Goal: Task Accomplishment & Management: Complete application form

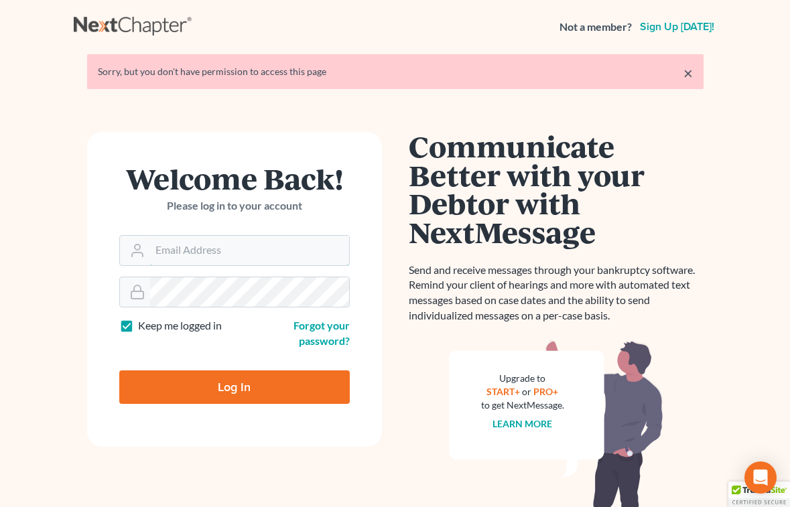
type input "[EMAIL_ADDRESS][DOMAIN_NAME]"
click at [204, 391] on input "Log In" at bounding box center [234, 386] width 230 height 33
type input "Thinking..."
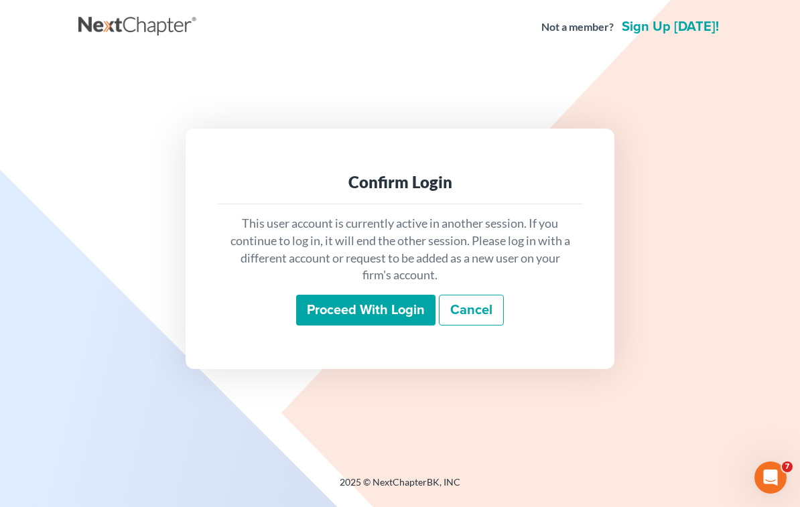
click at [377, 315] on input "Proceed with login" at bounding box center [365, 310] width 139 height 31
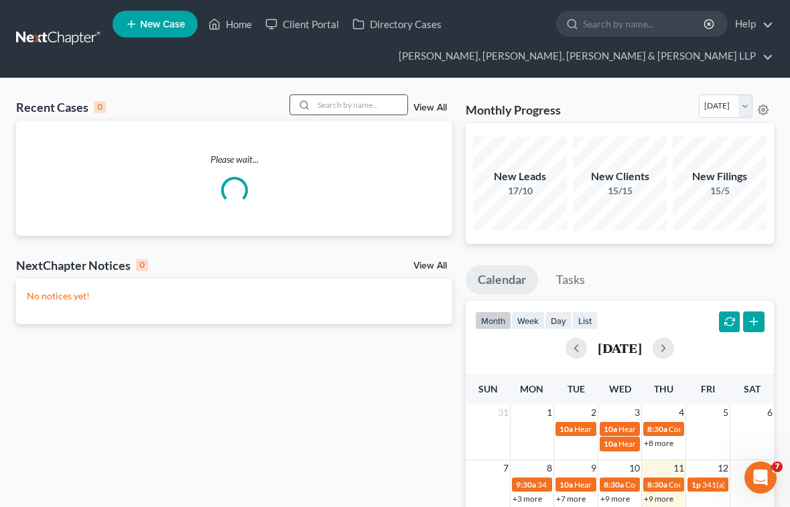
click at [334, 109] on input "search" at bounding box center [361, 104] width 94 height 19
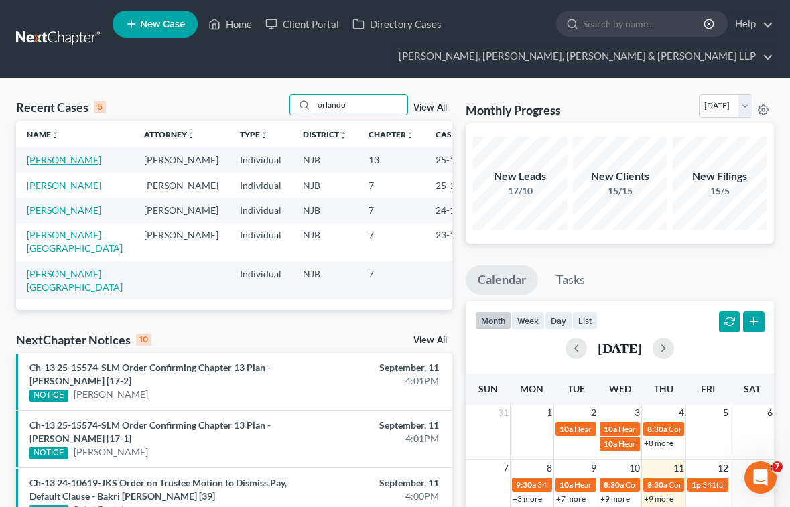
type input "orlando"
click at [62, 157] on link "[PERSON_NAME]" at bounding box center [64, 159] width 74 height 11
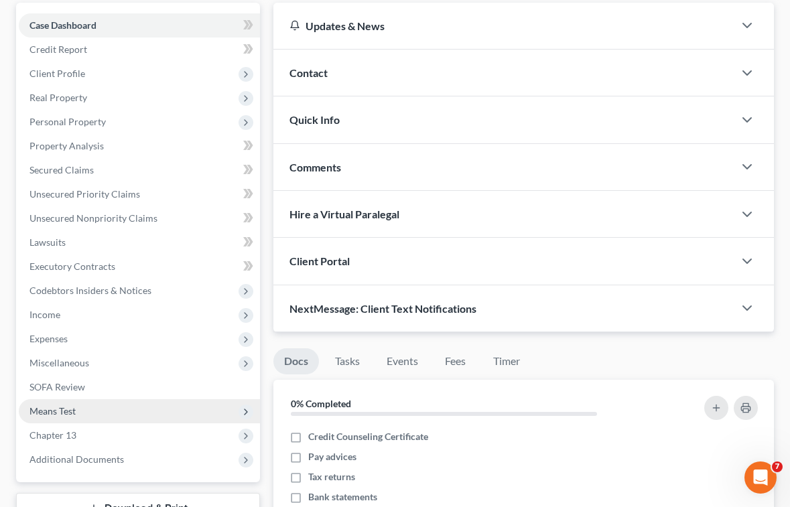
scroll to position [268, 0]
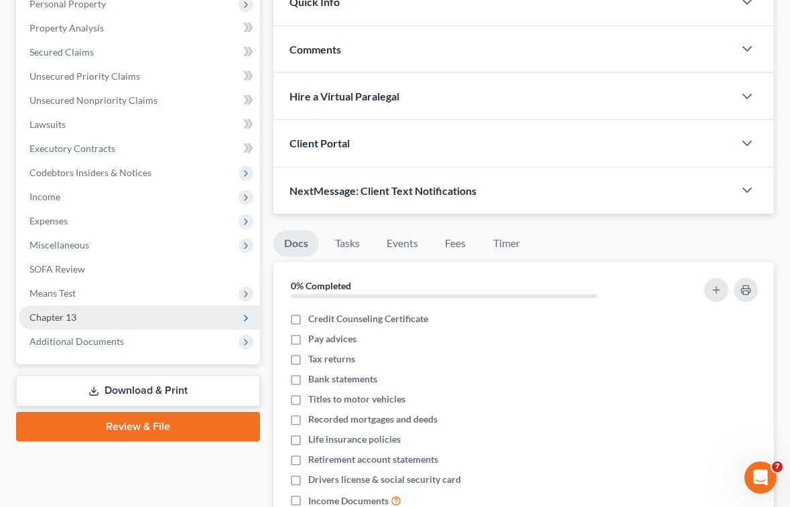
click at [50, 318] on span "Chapter 13" at bounding box center [52, 316] width 47 height 11
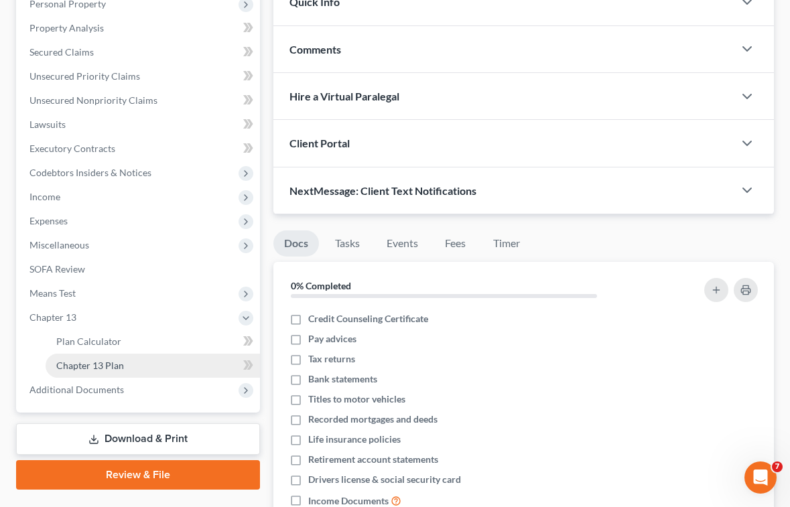
click at [94, 366] on span "Chapter 13 Plan" at bounding box center [90, 365] width 68 height 11
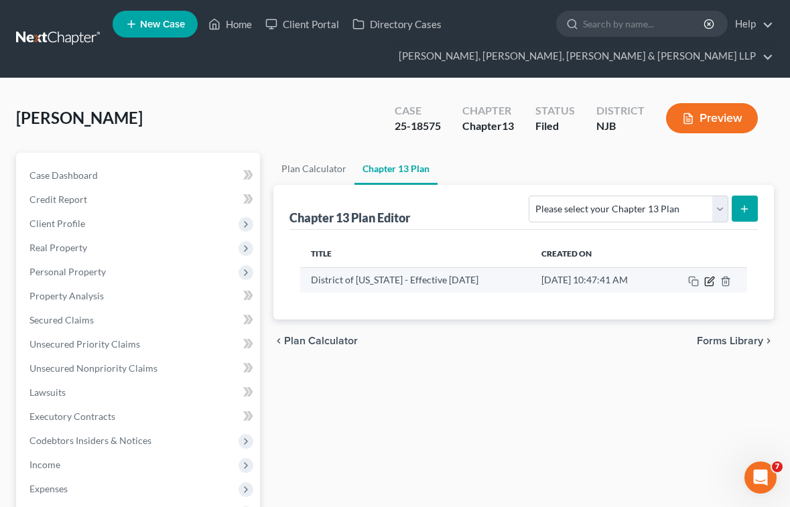
click at [711, 281] on icon "button" at bounding box center [710, 280] width 6 height 6
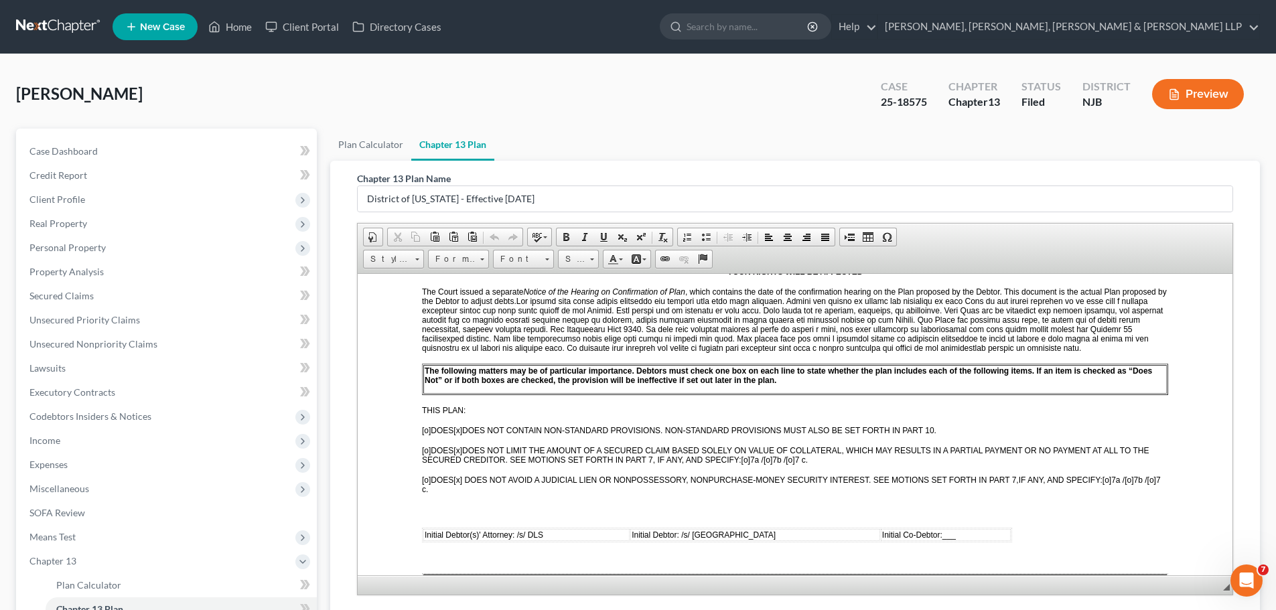
scroll to position [402, 0]
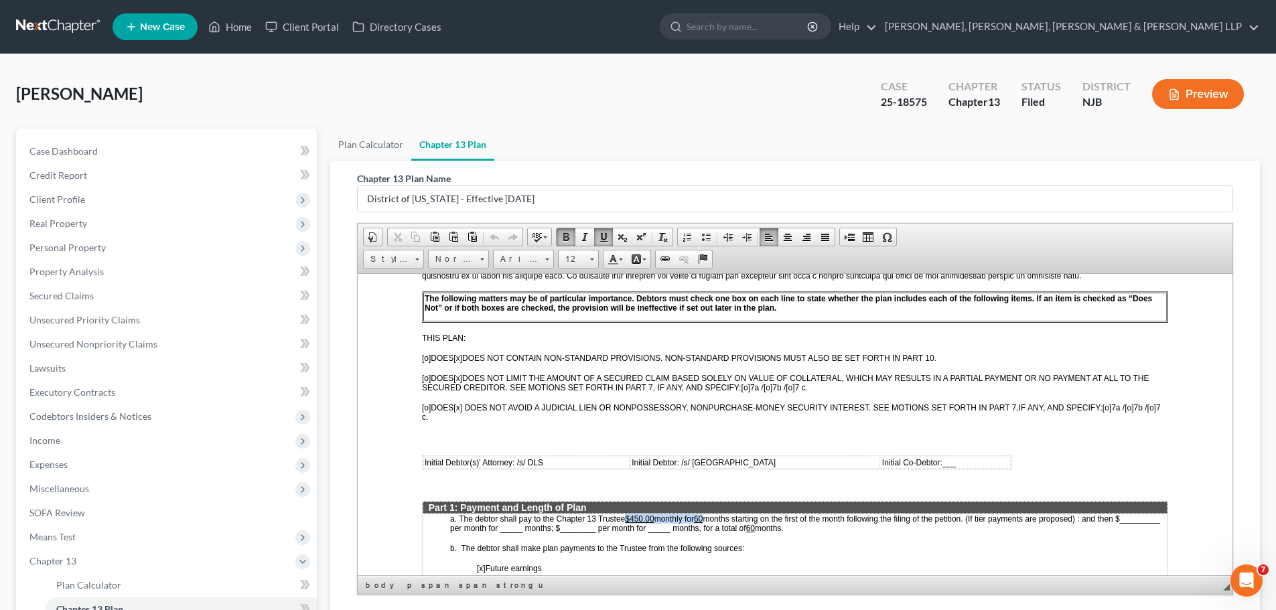
drag, startPoint x: 626, startPoint y: 516, endPoint x: 709, endPoint y: 514, distance: 83.1
click at [709, 506] on p "a. The debtor shall pay to the Chapter 13 Trustee $450.00 monthly for 60 months…" at bounding box center [808, 523] width 717 height 19
copy p "$450.00 monthly for 60"
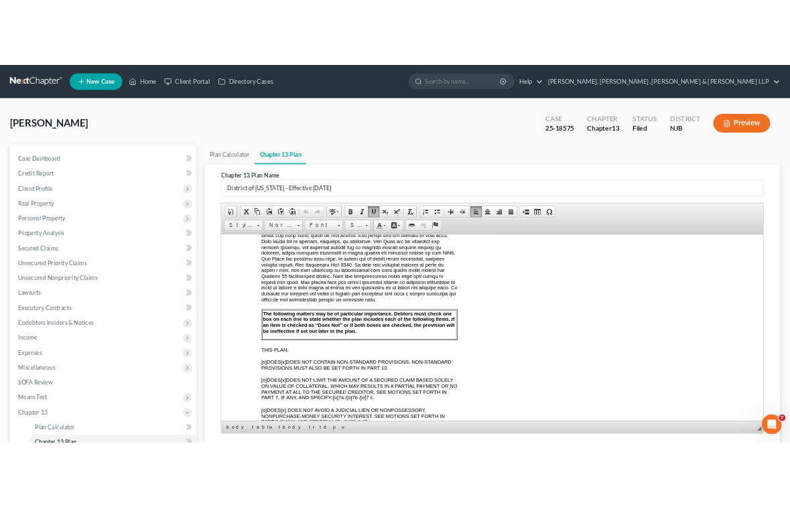
scroll to position [421, 0]
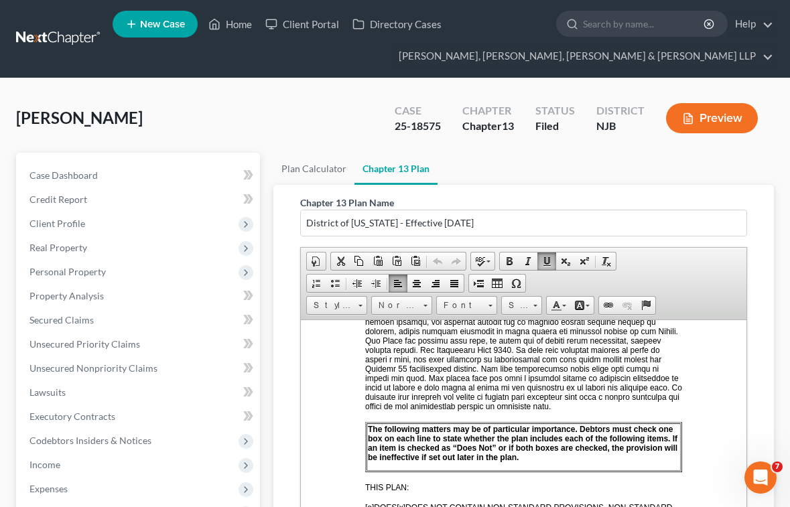
click at [523, 82] on div "[PERSON_NAME] Upgraded Case 25-18575 Chapter Chapter 13 Status [GEOGRAPHIC_DATA…" at bounding box center [395, 431] width 790 height 706
click at [233, 22] on link "Home" at bounding box center [230, 24] width 57 height 24
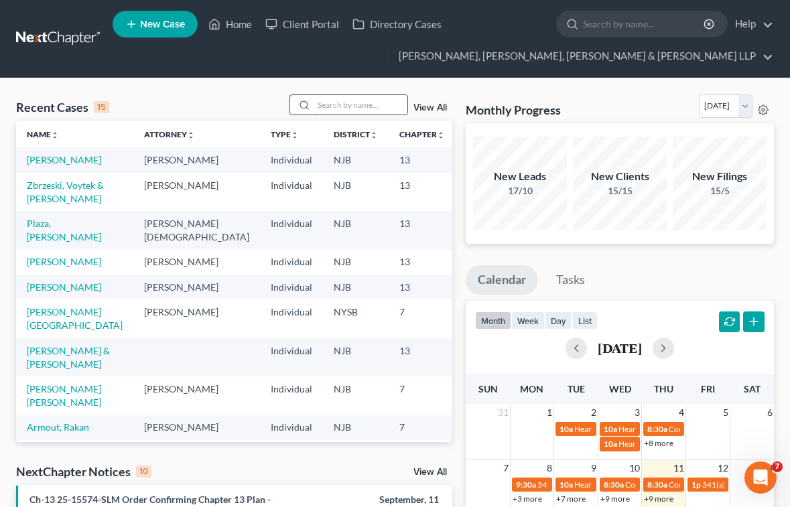
click at [363, 104] on input "search" at bounding box center [361, 104] width 94 height 19
type input "g"
type input "b"
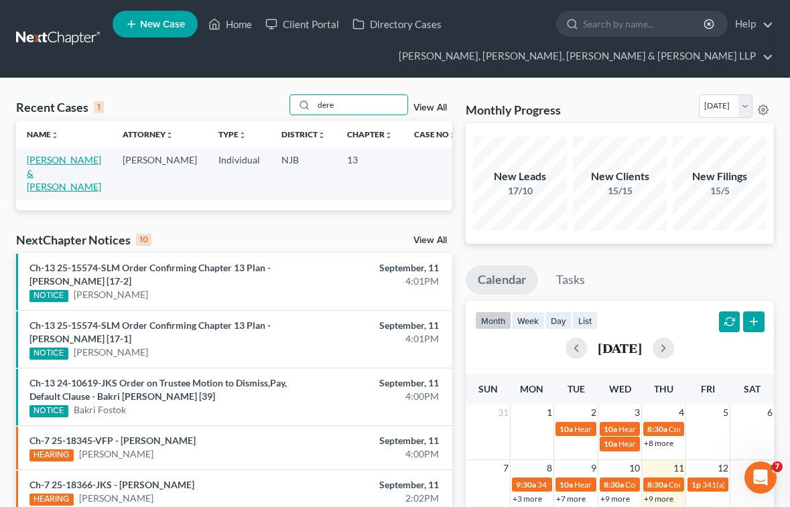
type input "dere"
click at [74, 155] on link "[PERSON_NAME] & [PERSON_NAME]" at bounding box center [64, 173] width 74 height 38
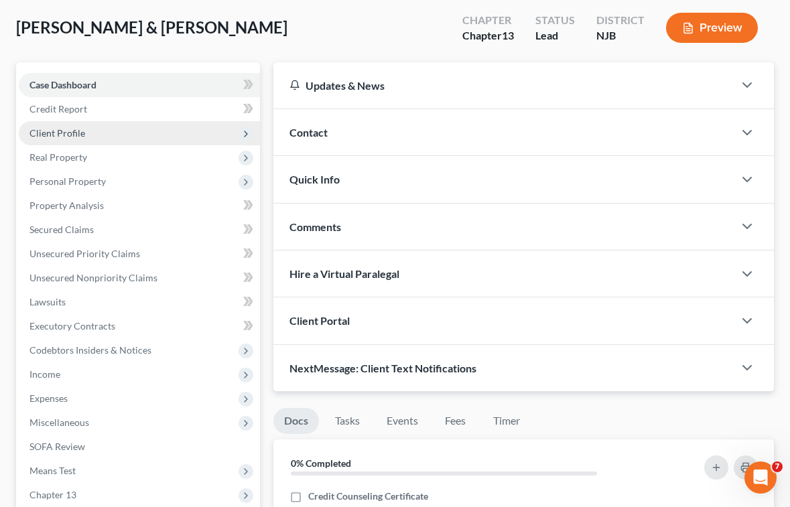
scroll to position [67, 0]
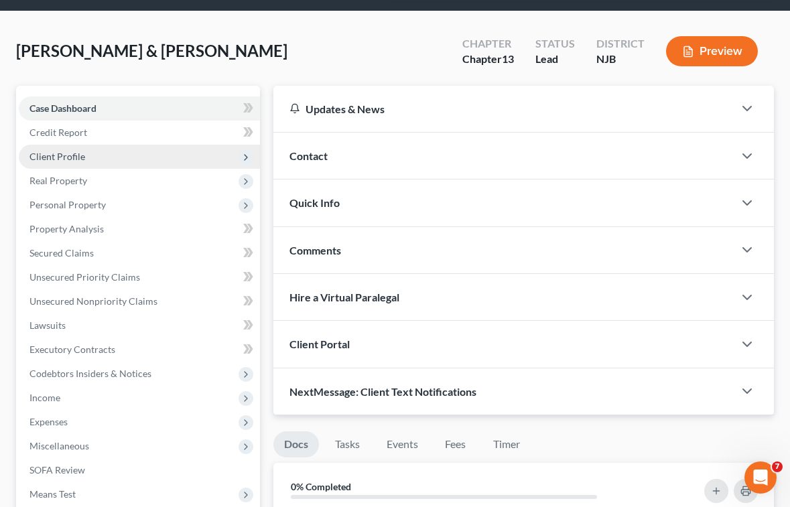
click at [70, 159] on span "Client Profile" at bounding box center [57, 156] width 56 height 11
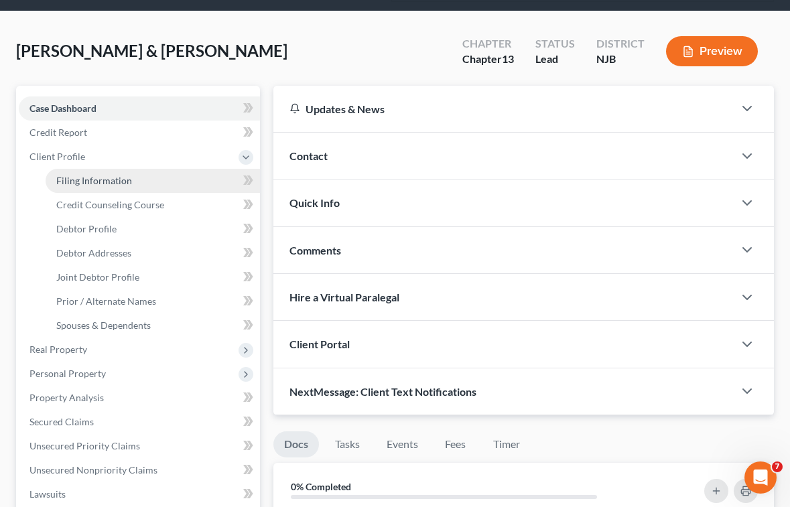
click at [73, 180] on span "Filing Information" at bounding box center [94, 180] width 76 height 11
select select "1"
select select "3"
select select "51"
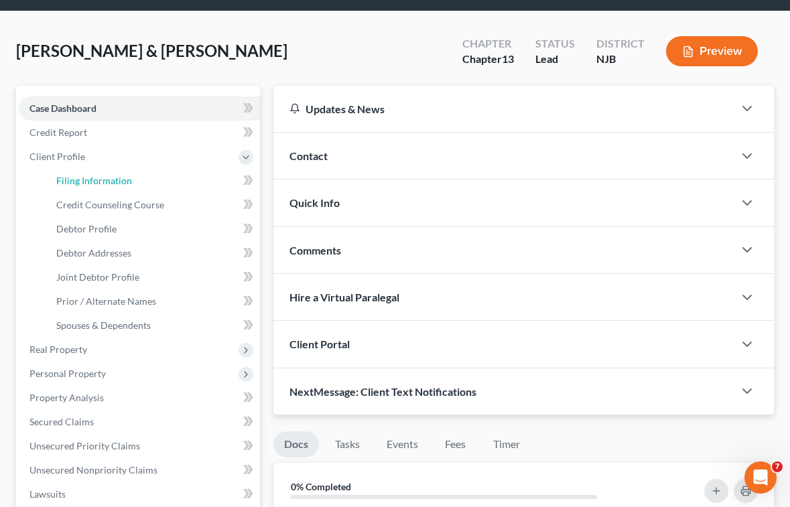
select select "0"
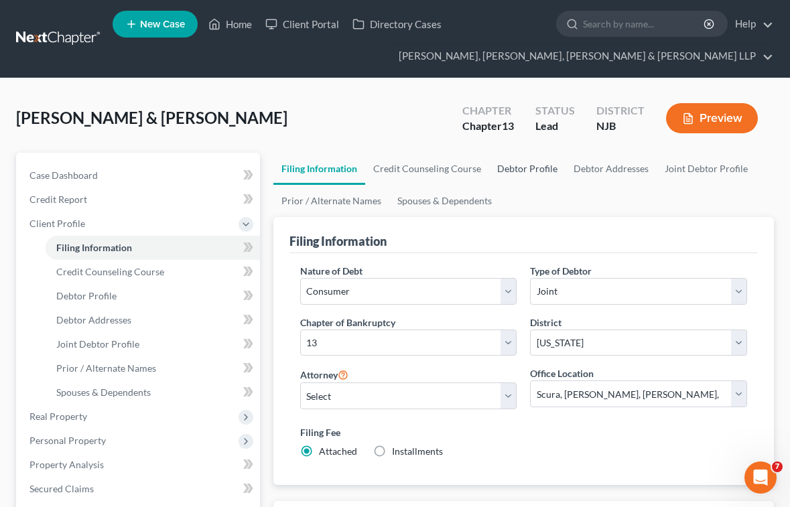
click at [524, 175] on link "Debtor Profile" at bounding box center [527, 169] width 76 height 32
select select "1"
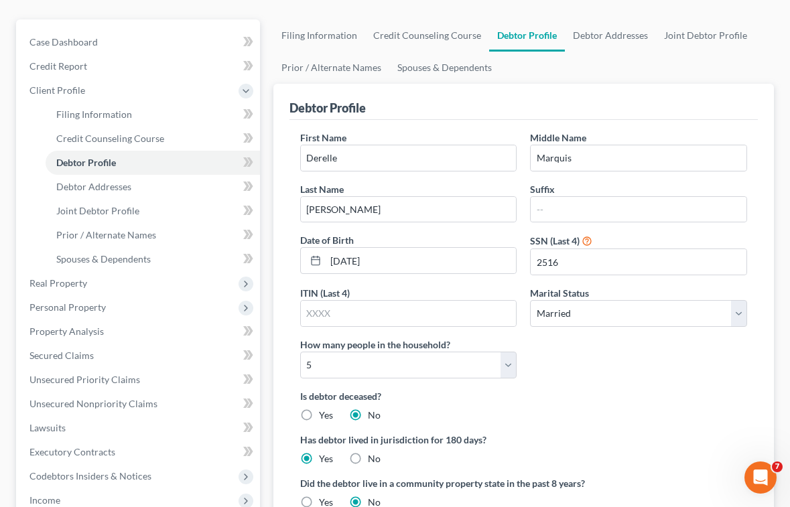
scroll to position [134, 0]
click at [403, 362] on select "Select 1 2 3 4 5 6 7 8 9 10 11 12 13 14 15 16 17 18 19 20" at bounding box center [408, 364] width 217 height 27
select select "3"
click at [300, 351] on select "Select 1 2 3 4 5 6 7 8 9 10 11 12 13 14 15 16 17 18 19 20" at bounding box center [408, 364] width 217 height 27
click at [627, 415] on div "Is debtor deceased? Yes No" at bounding box center [523, 405] width 447 height 33
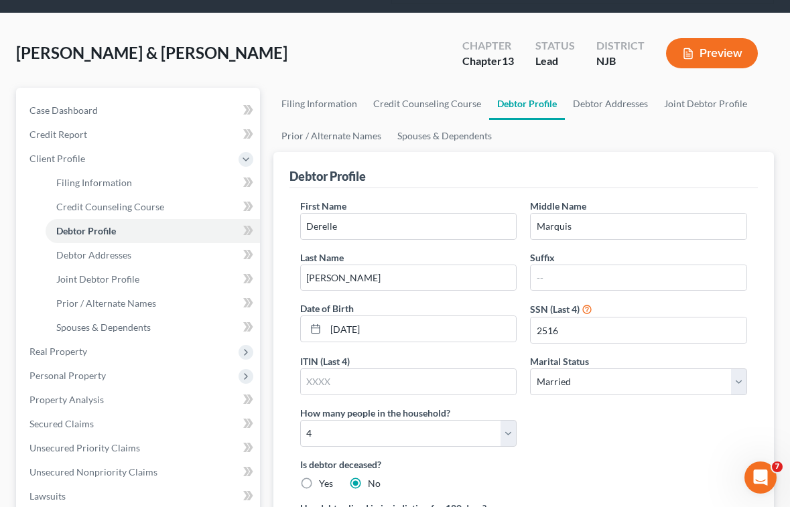
scroll to position [0, 0]
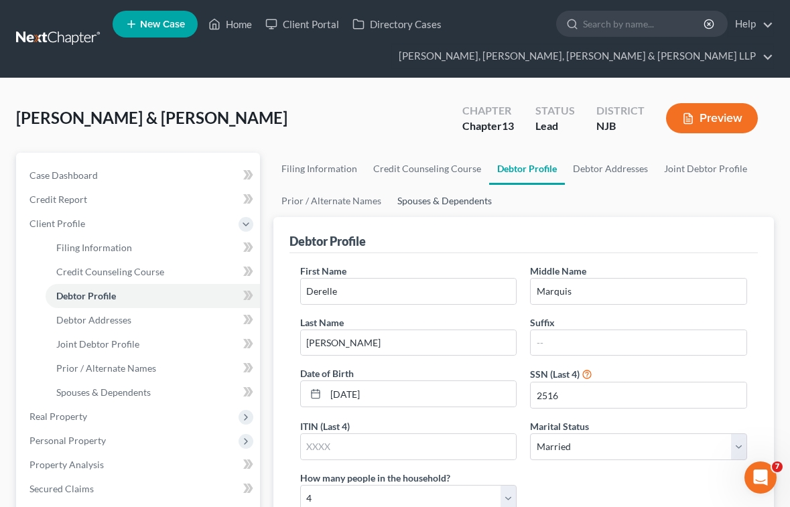
click at [472, 201] on link "Spouses & Dependents" at bounding box center [444, 201] width 111 height 32
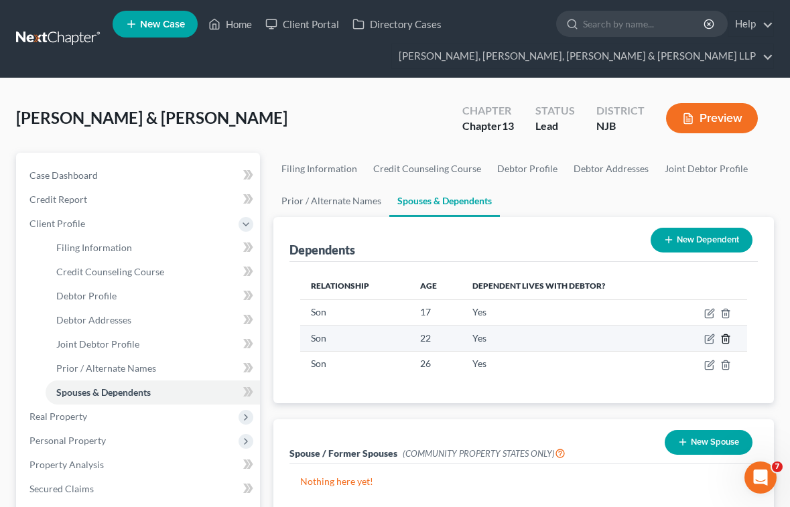
click at [725, 340] on line "button" at bounding box center [725, 340] width 0 height 3
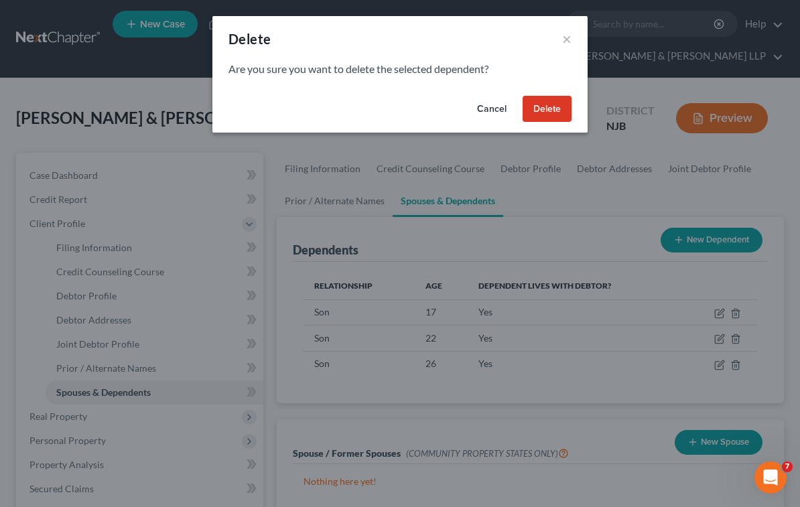
click at [551, 109] on button "Delete" at bounding box center [547, 109] width 49 height 27
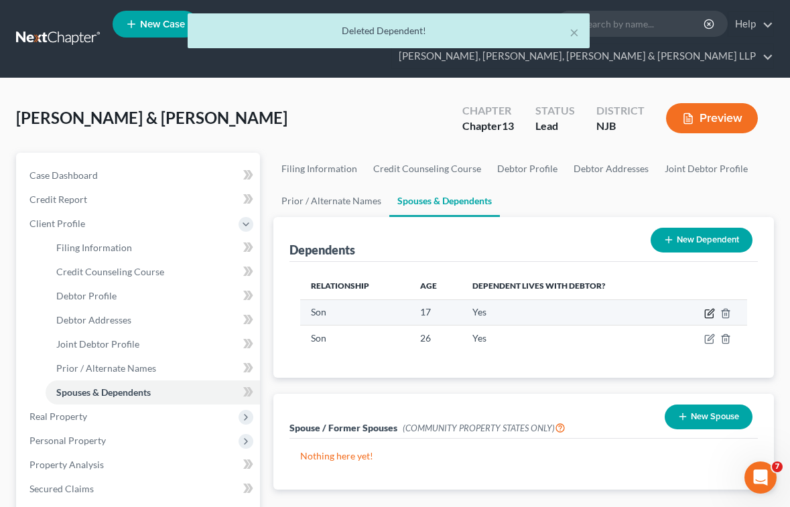
click at [705, 310] on icon "button" at bounding box center [709, 314] width 8 height 8
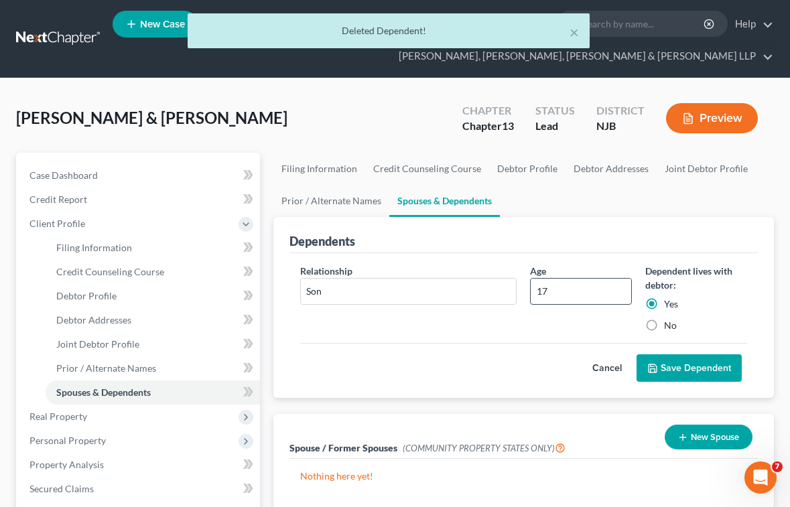
click at [571, 290] on input "17" at bounding box center [581, 291] width 100 height 25
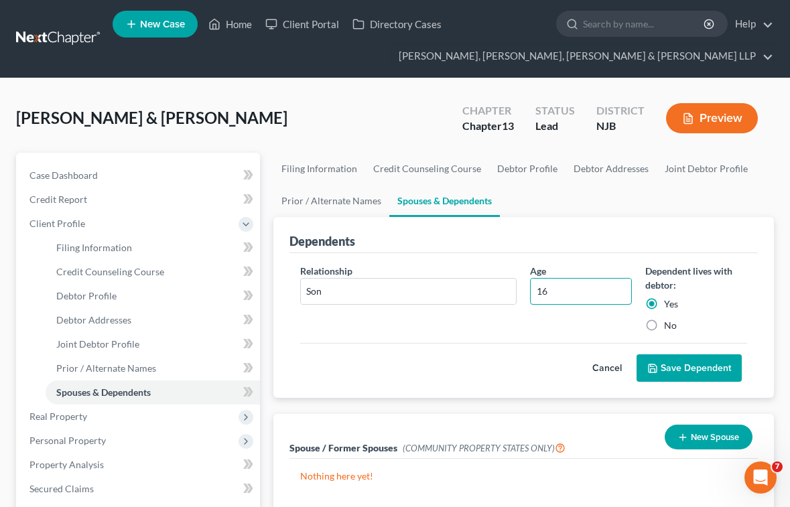
type input "16"
click at [716, 364] on button "Save Dependent" at bounding box center [688, 368] width 105 height 28
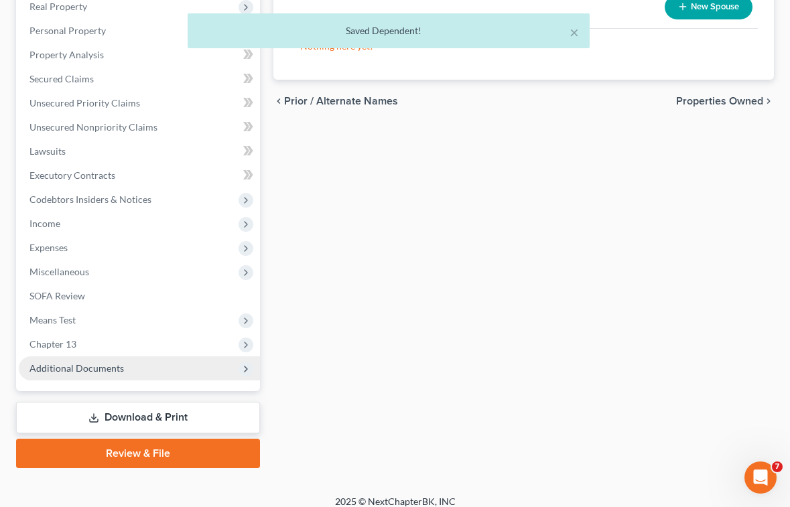
scroll to position [422, 0]
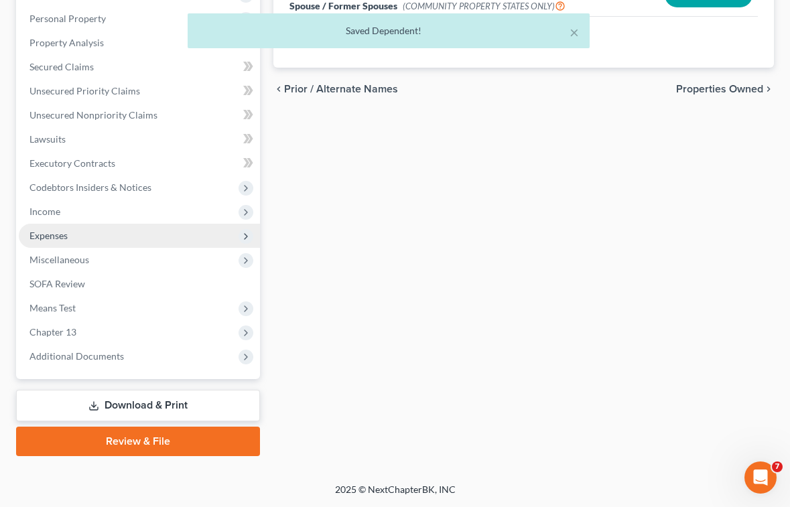
click at [39, 235] on span "Expenses" at bounding box center [48, 235] width 38 height 11
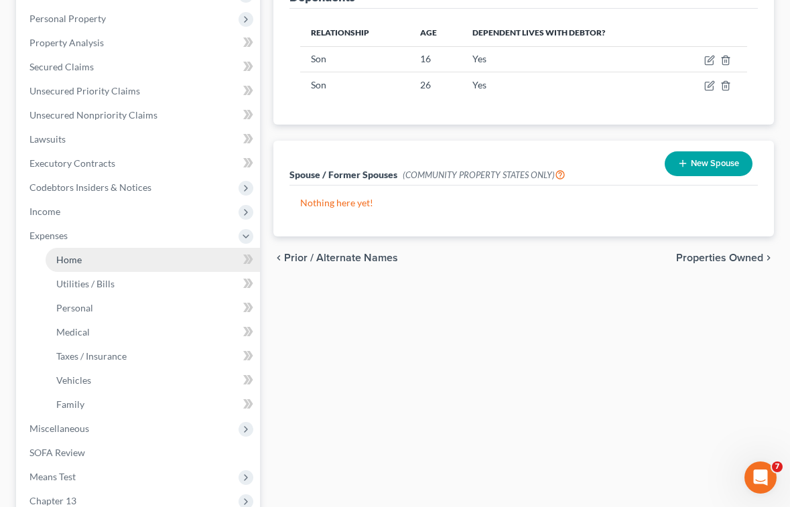
click at [68, 259] on span "Home" at bounding box center [68, 259] width 25 height 11
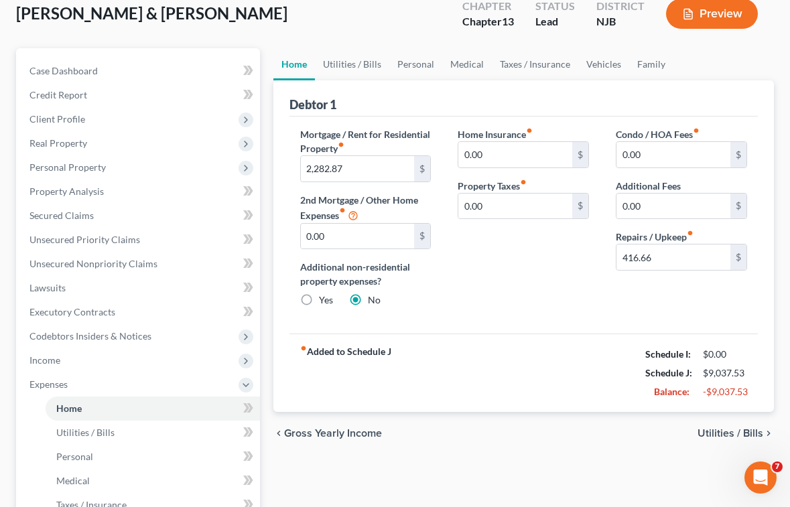
scroll to position [201, 0]
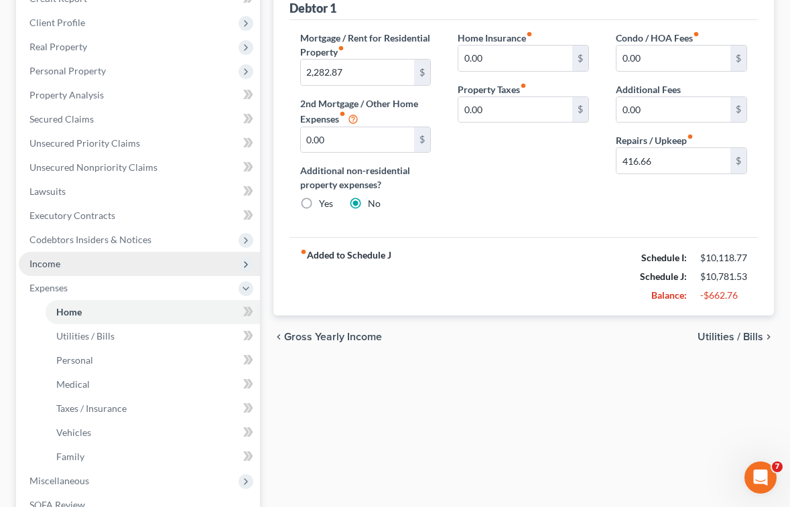
click at [41, 263] on span "Income" at bounding box center [44, 263] width 31 height 11
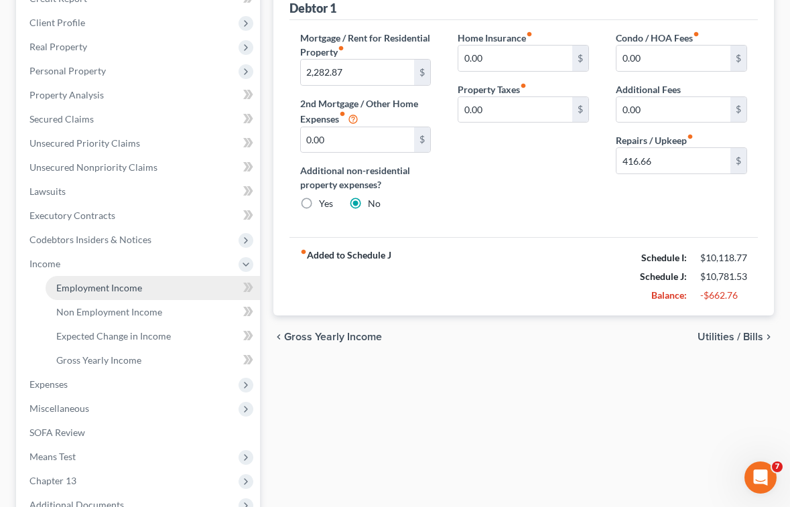
click at [71, 286] on span "Employment Income" at bounding box center [99, 287] width 86 height 11
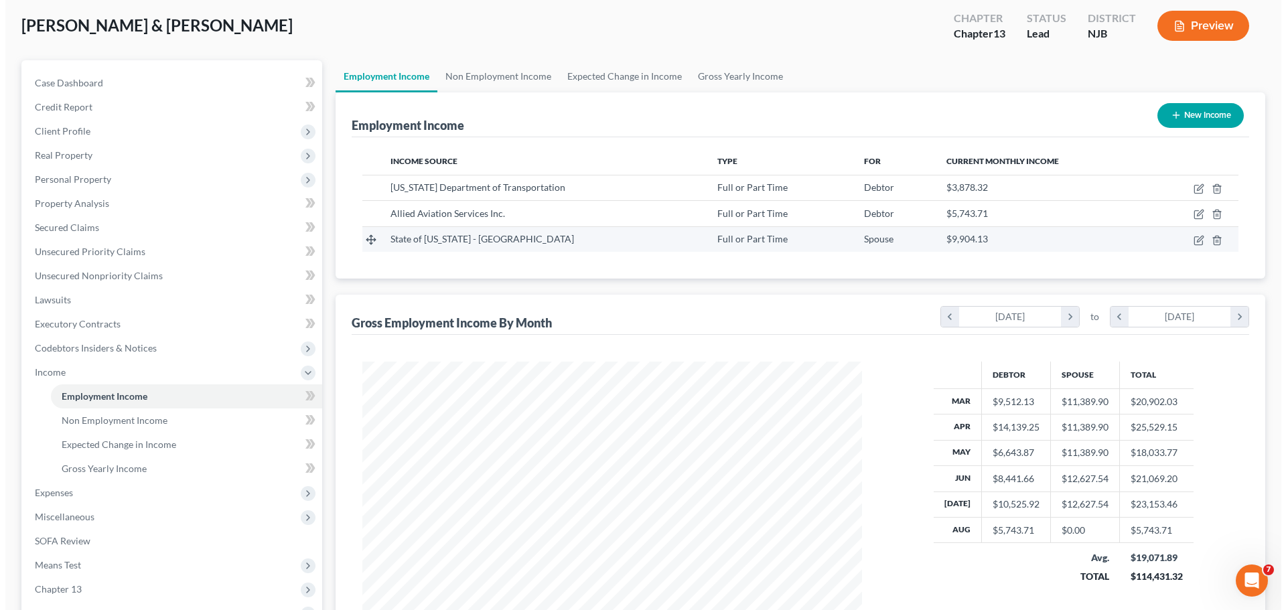
scroll to position [67, 0]
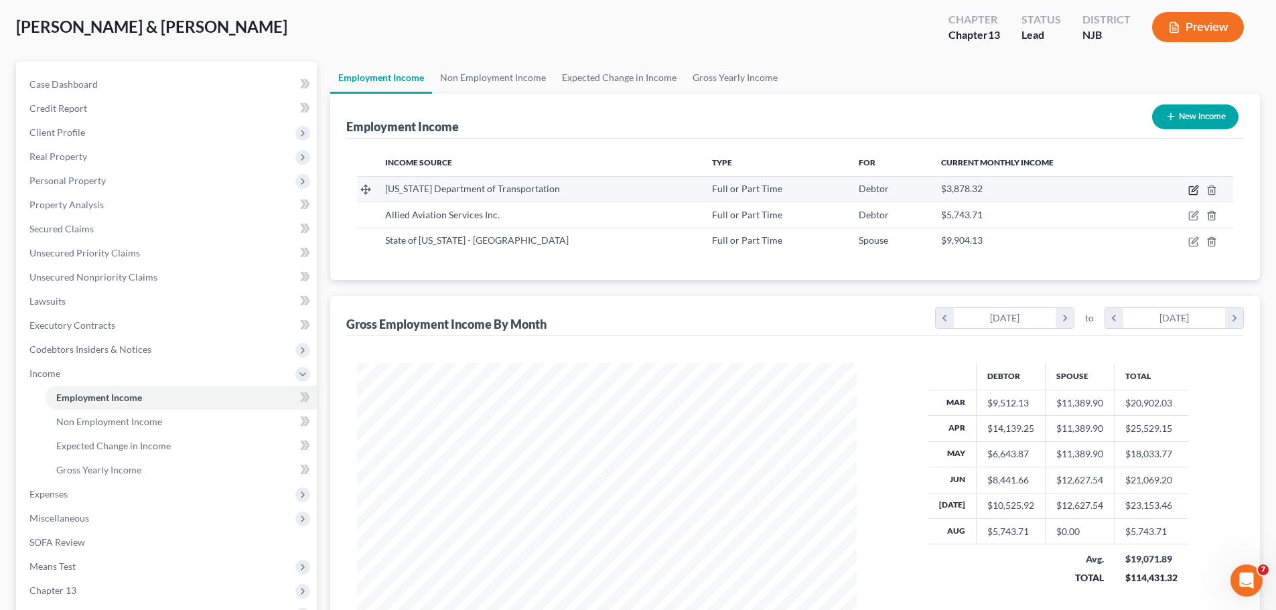
click at [799, 188] on icon "button" at bounding box center [1195, 189] width 6 height 6
select select "0"
select select "33"
select select "2"
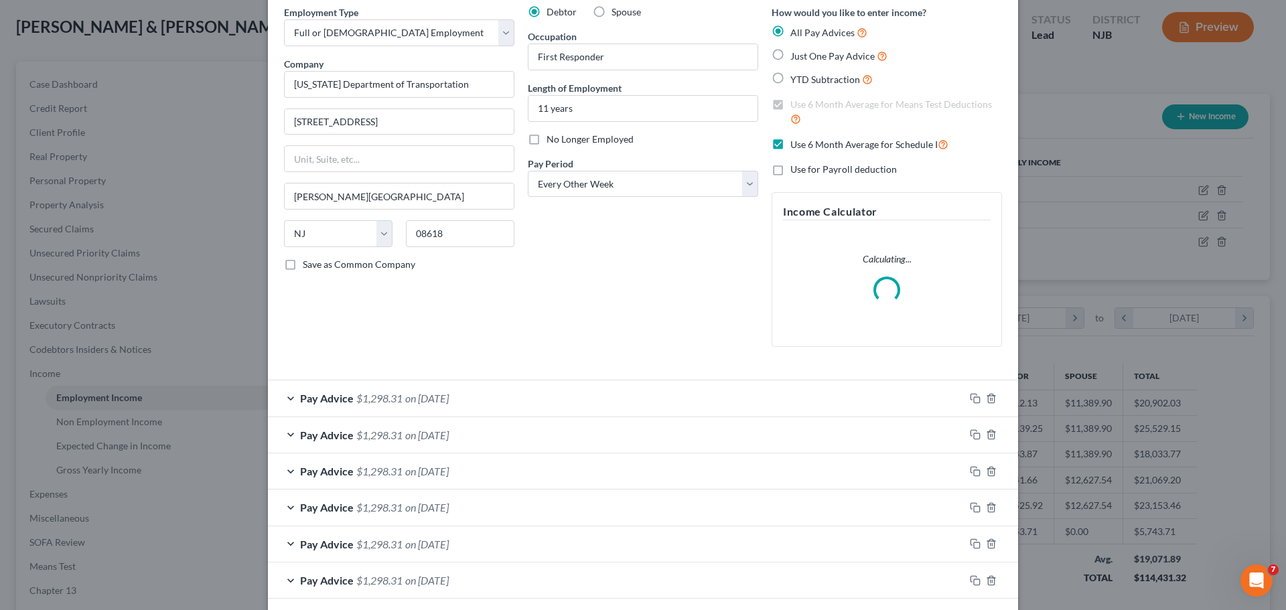
scroll to position [134, 0]
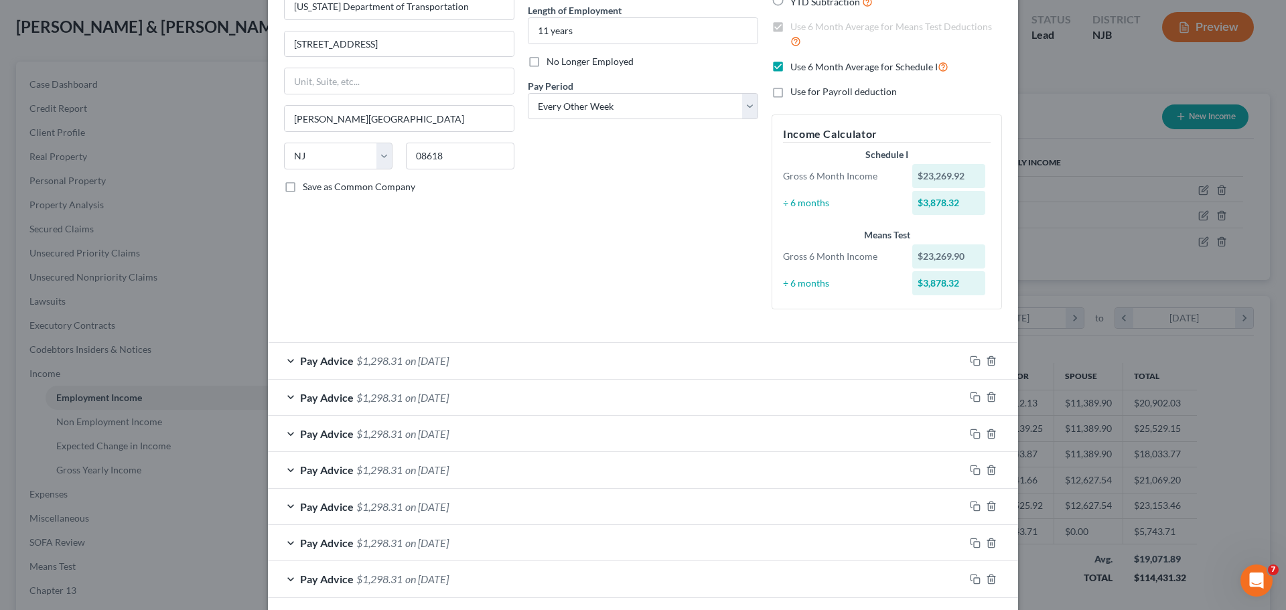
click at [504, 357] on div "Pay Advice $1,298.31 on [DATE]" at bounding box center [616, 361] width 697 height 36
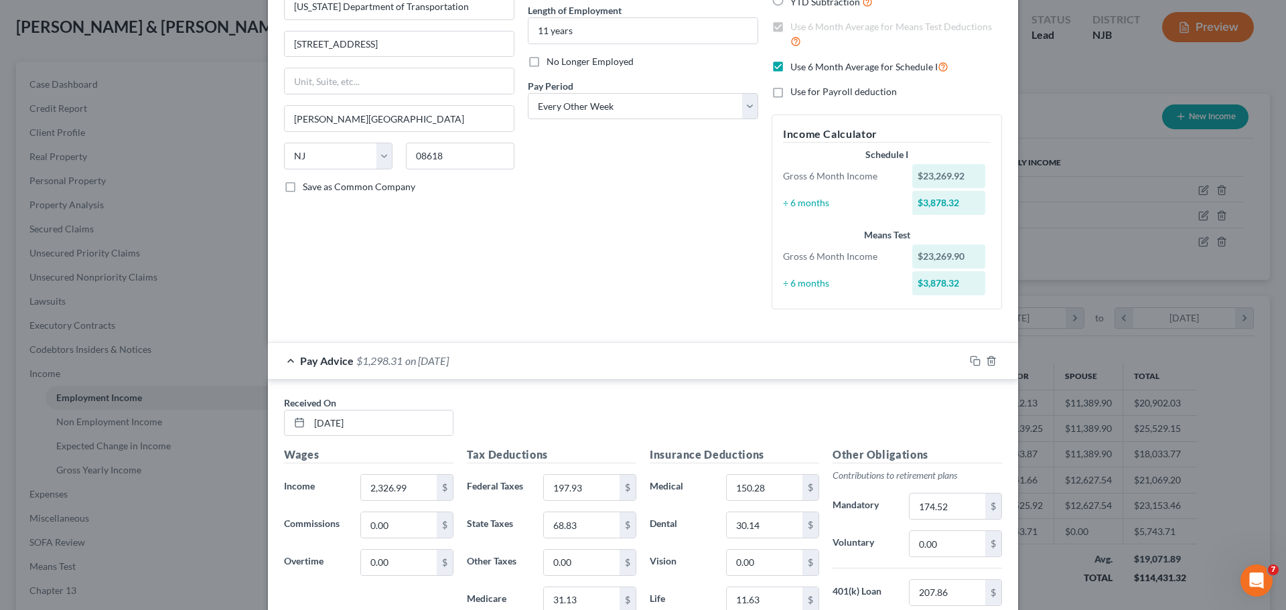
click at [790, 66] on label "Use 6 Month Average for Schedule I" at bounding box center [869, 66] width 158 height 15
click at [796, 66] on input "Use 6 Month Average for Schedule I" at bounding box center [800, 63] width 9 height 9
checkbox input "false"
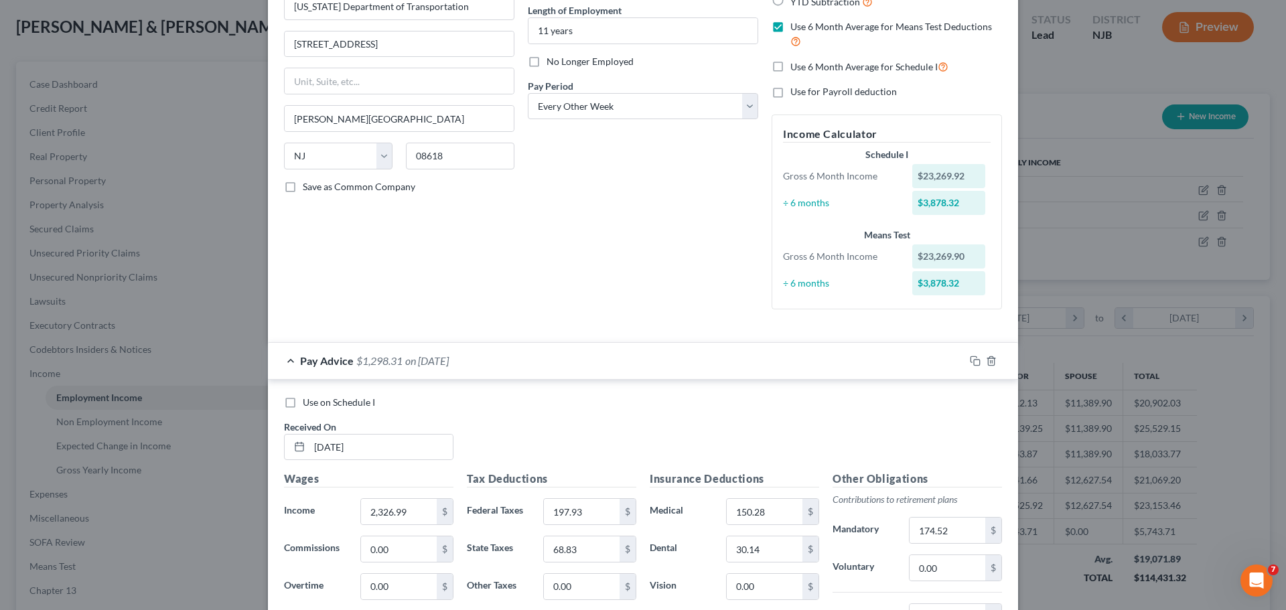
click at [322, 401] on span "Use on Schedule I" at bounding box center [339, 402] width 72 height 11
click at [317, 401] on input "Use on Schedule I" at bounding box center [312, 400] width 9 height 9
checkbox input "true"
click at [591, 358] on div "Pay Advice $1,298.31 on [DATE] - Use on Schedule I" at bounding box center [616, 361] width 697 height 36
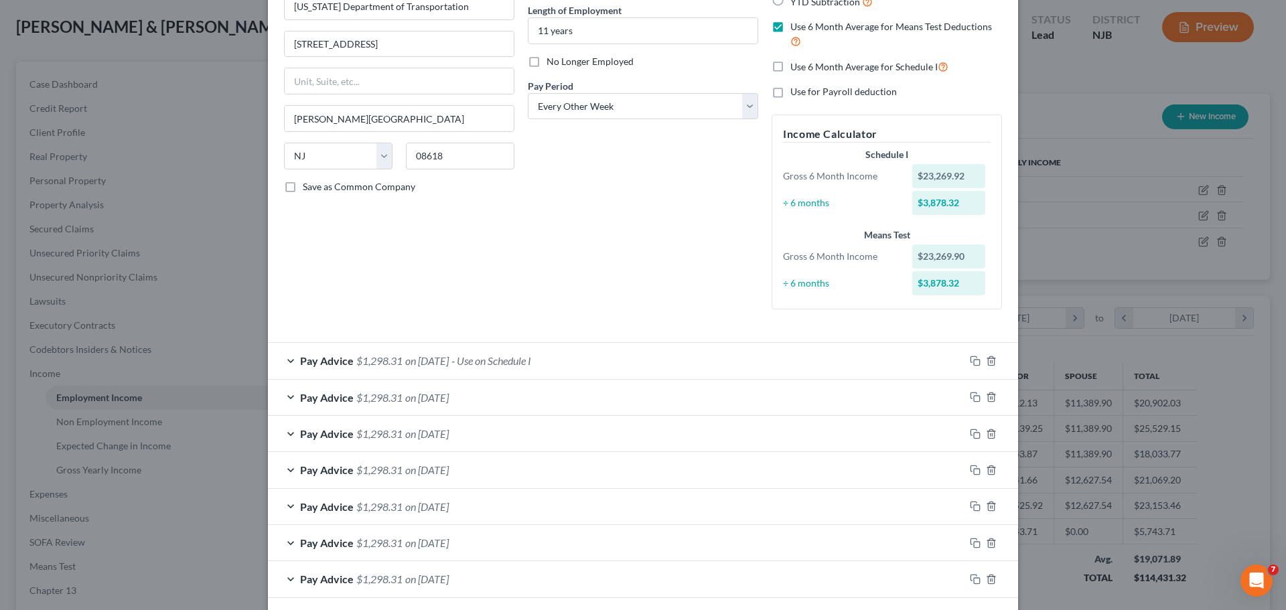
click at [651, 259] on div "Debtor Spouse Occupation First Responder Length of Employment 11 years No Longe…" at bounding box center [643, 124] width 244 height 393
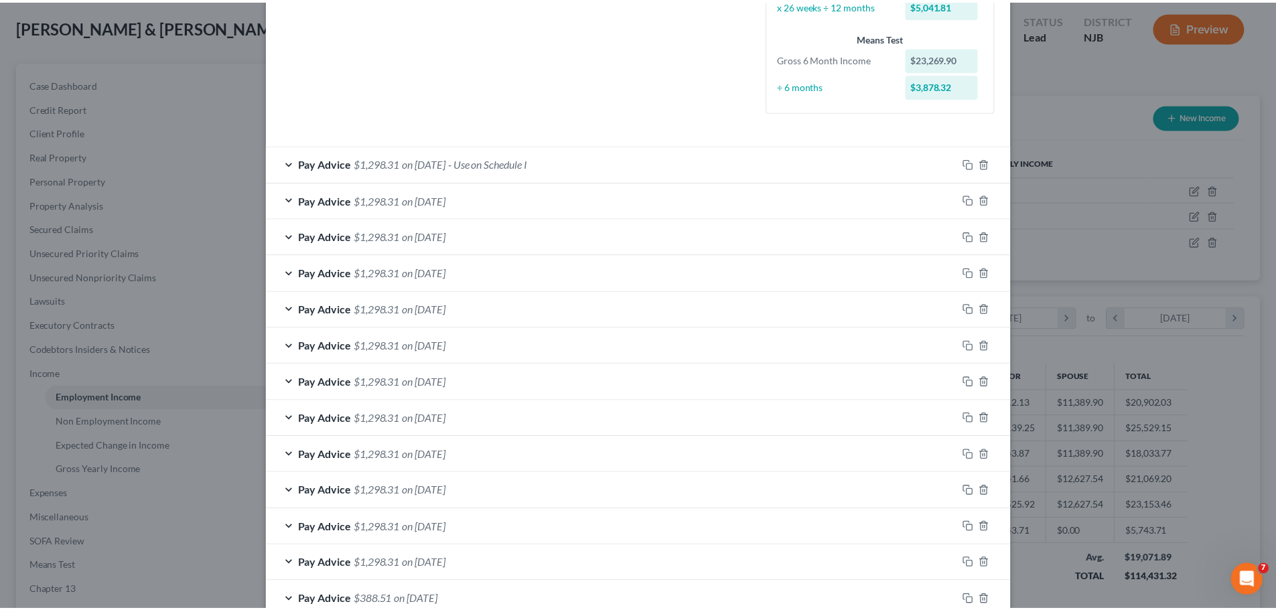
scroll to position [416, 0]
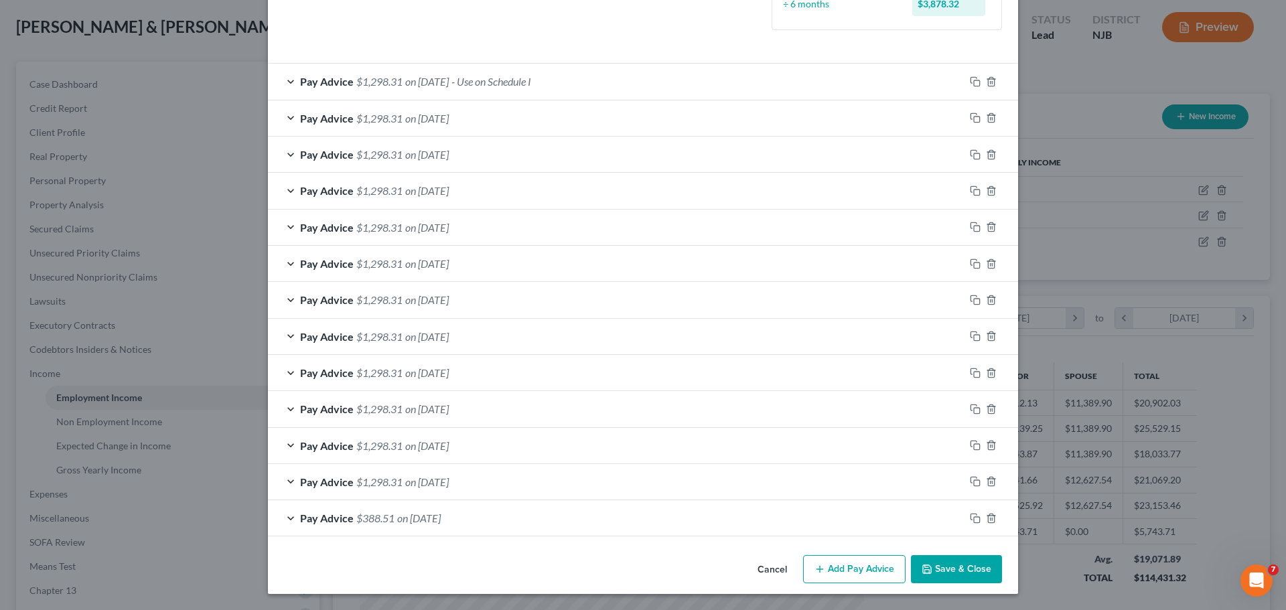
click at [799, 506] on button "Save & Close" at bounding box center [956, 569] width 91 height 28
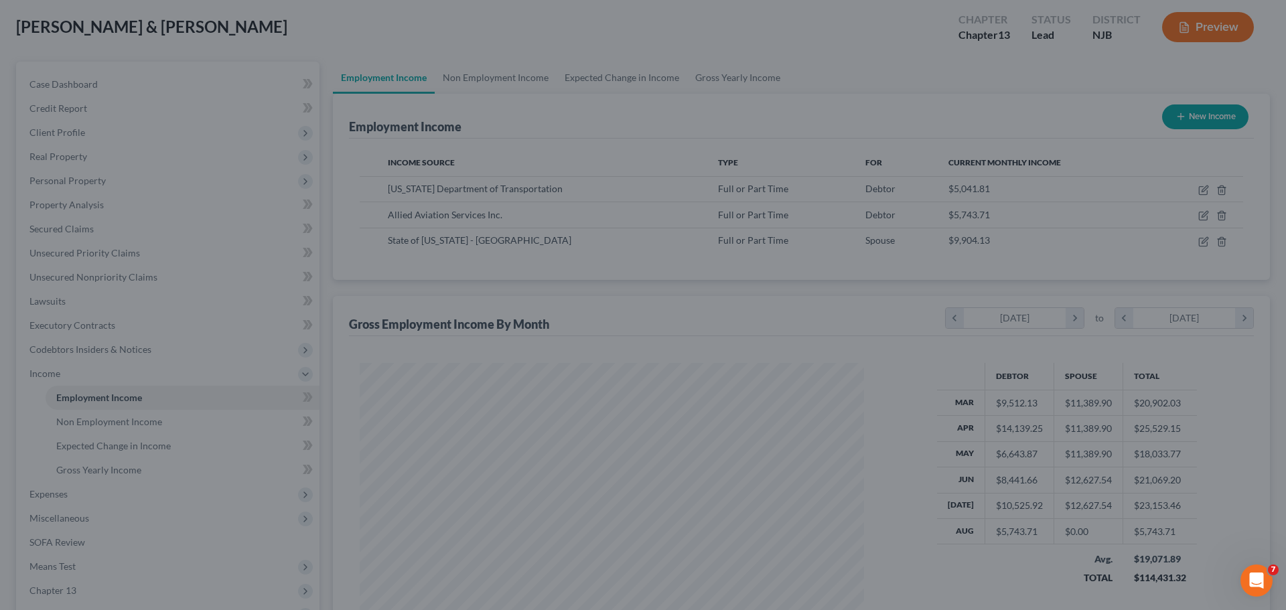
scroll to position [669639, 669362]
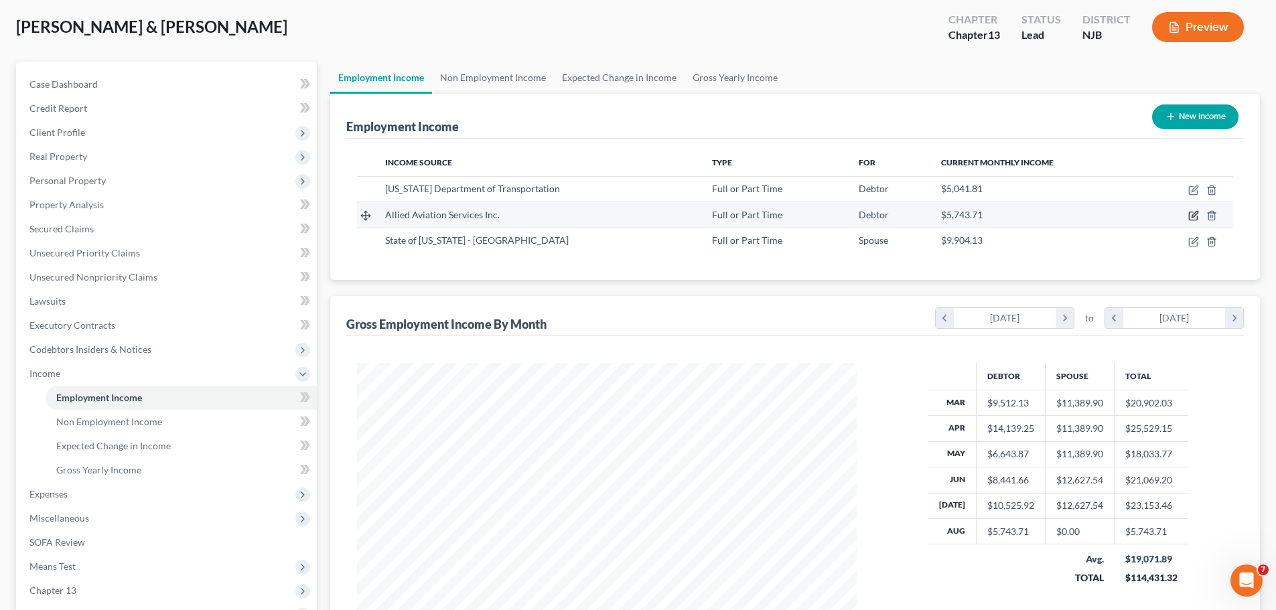
click at [799, 215] on icon "button" at bounding box center [1193, 215] width 11 height 11
select select "0"
select select "35"
select select "0"
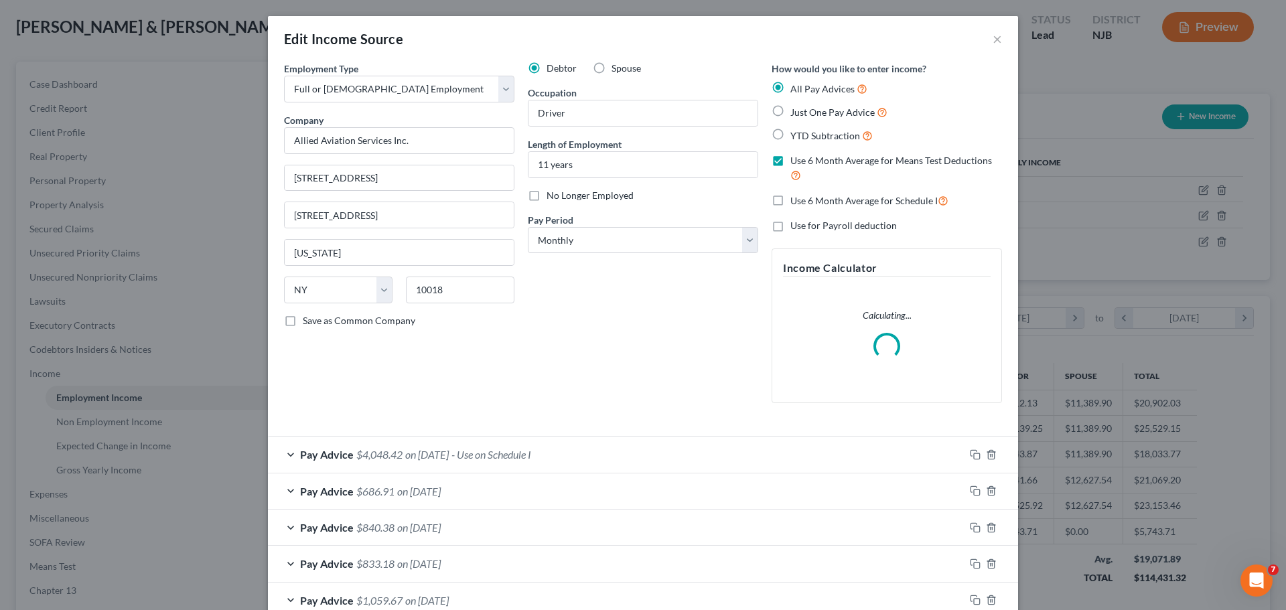
scroll to position [252, 531]
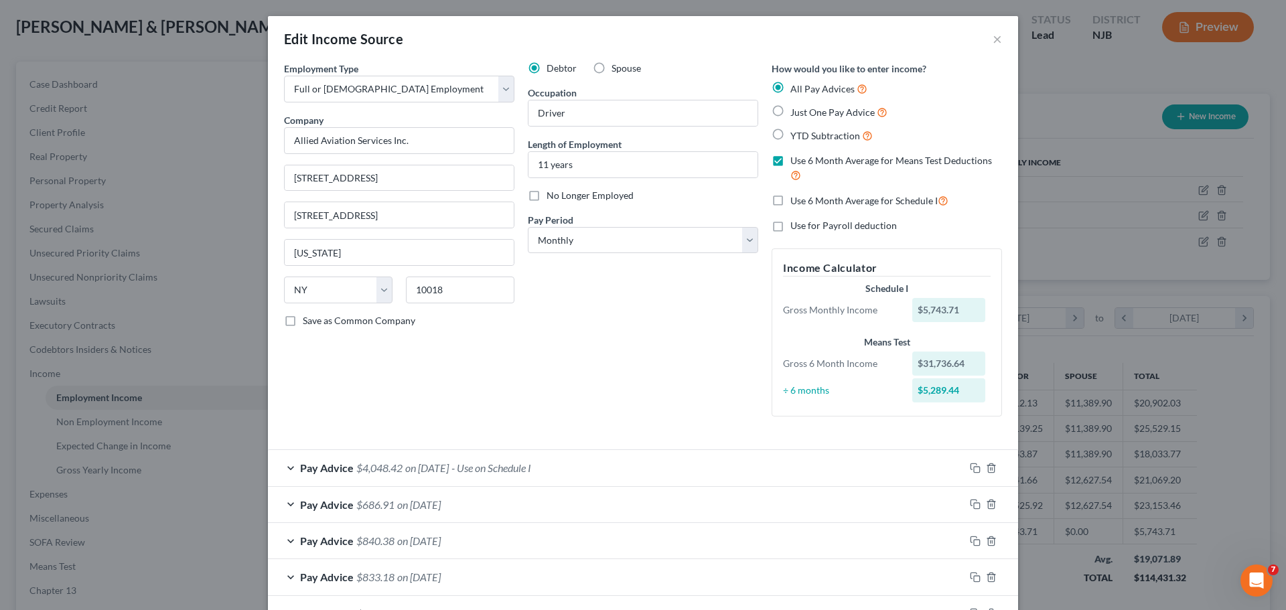
click at [607, 465] on div "Pay Advice $4,048.42 on [DATE] - Use on Schedule I" at bounding box center [616, 468] width 697 height 36
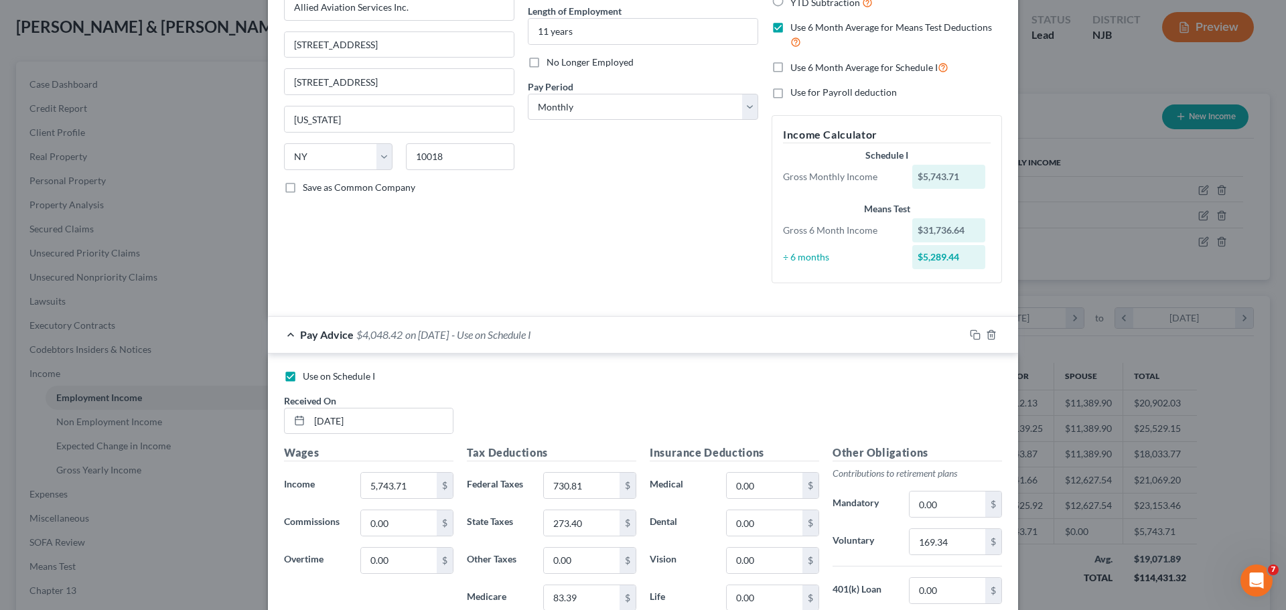
scroll to position [134, 0]
drag, startPoint x: 393, startPoint y: 423, endPoint x: 288, endPoint y: 421, distance: 105.2
click at [288, 421] on div "[DATE]" at bounding box center [368, 420] width 169 height 27
click at [689, 334] on div "Pay Advice $4,048.42 on [DATE] - Use on Schedule I" at bounding box center [616, 334] width 697 height 36
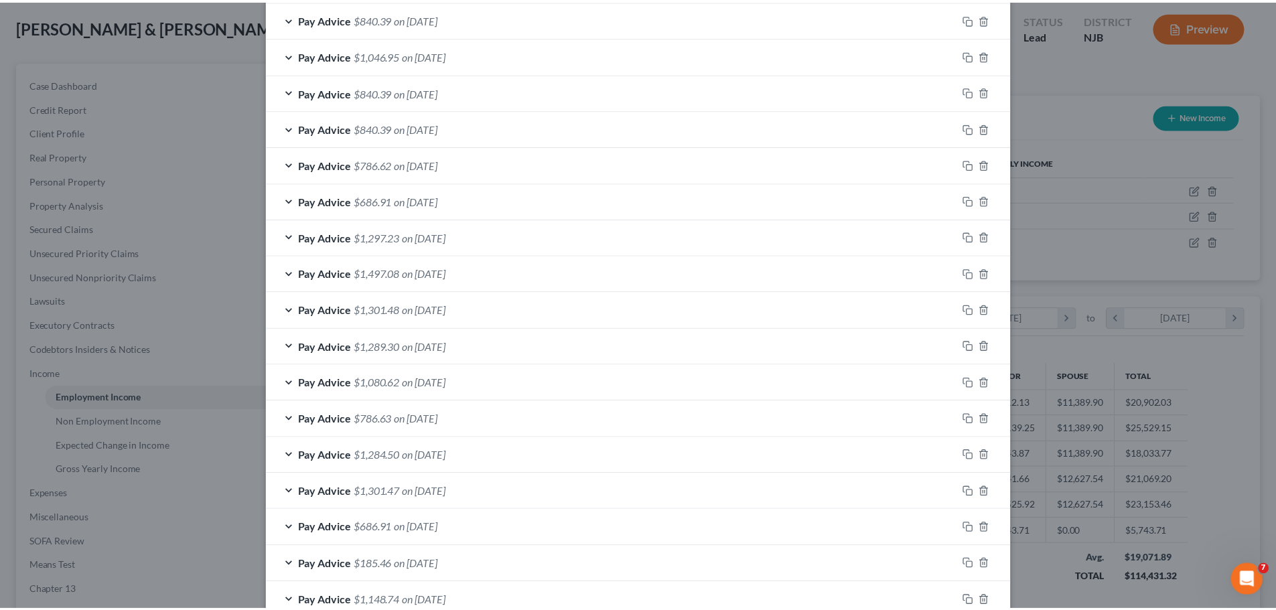
scroll to position [714, 0]
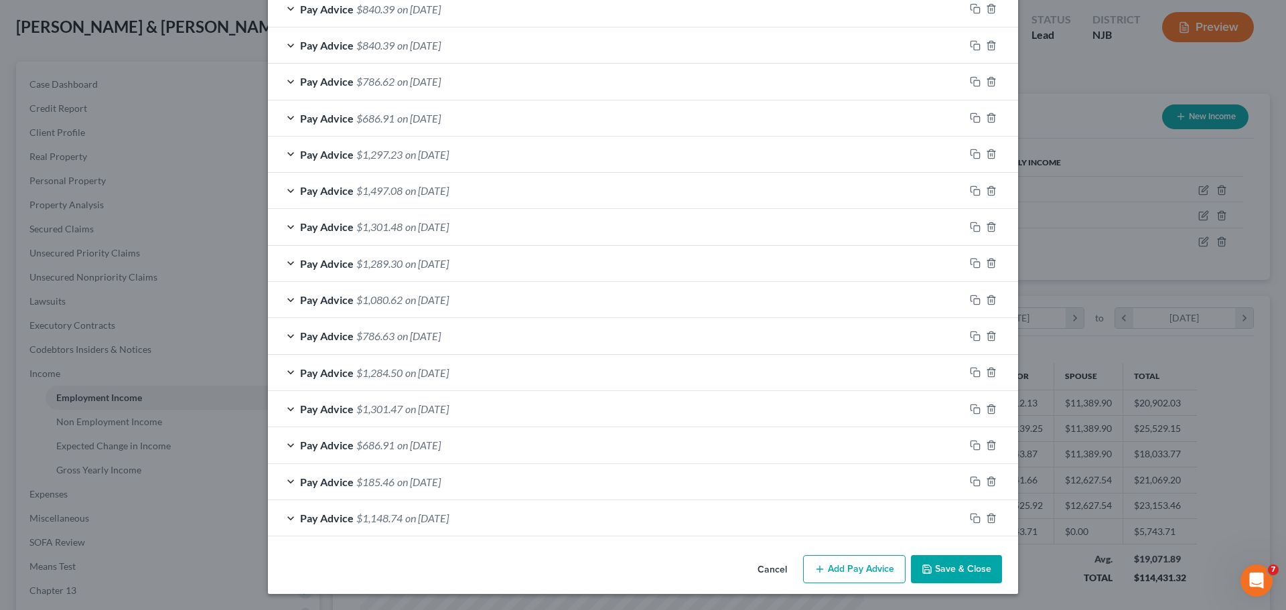
click at [799, 506] on button "Save & Close" at bounding box center [956, 569] width 91 height 28
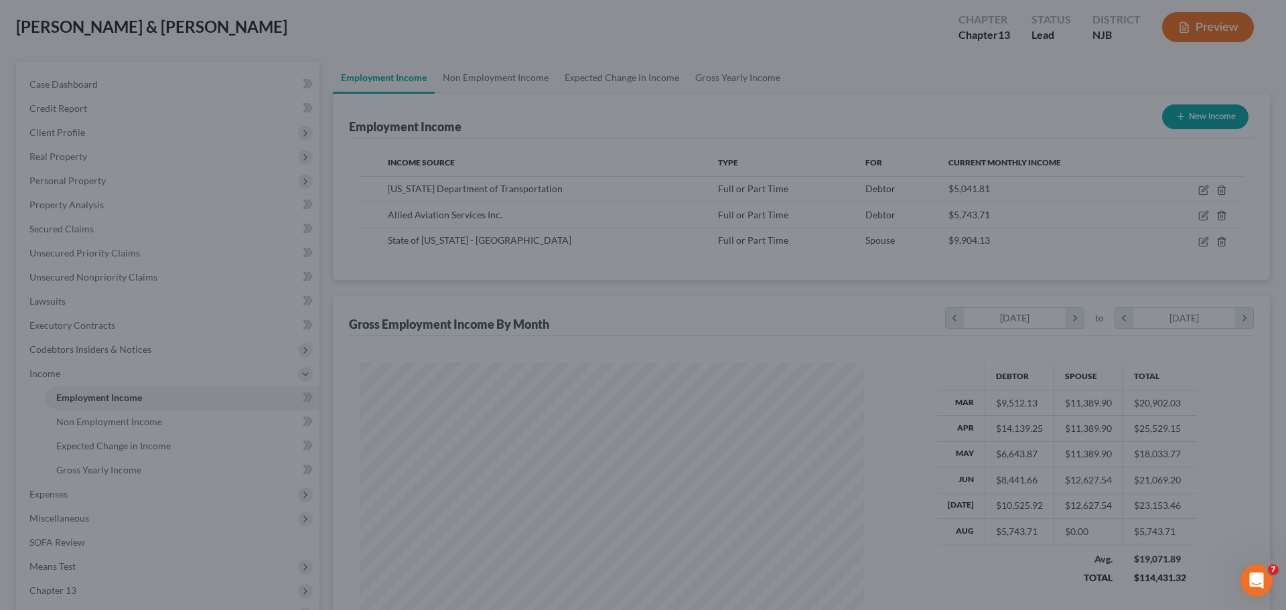
scroll to position [669639, 669362]
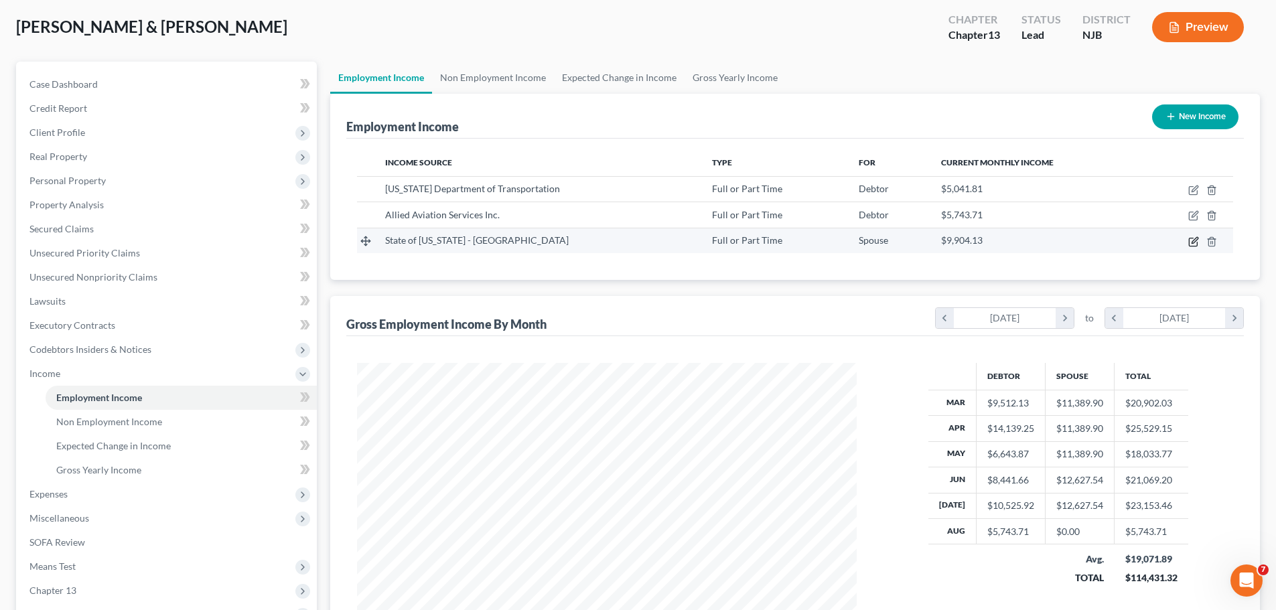
click at [799, 244] on icon "button" at bounding box center [1193, 241] width 11 height 11
select select "0"
select select "33"
select select "2"
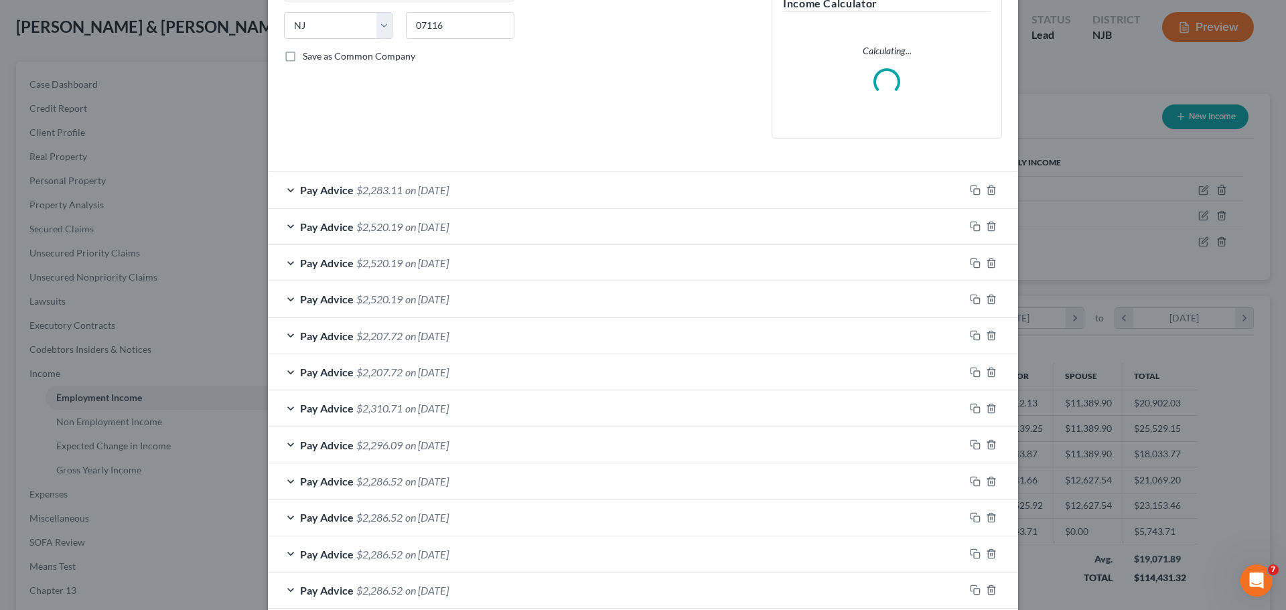
scroll to position [268, 0]
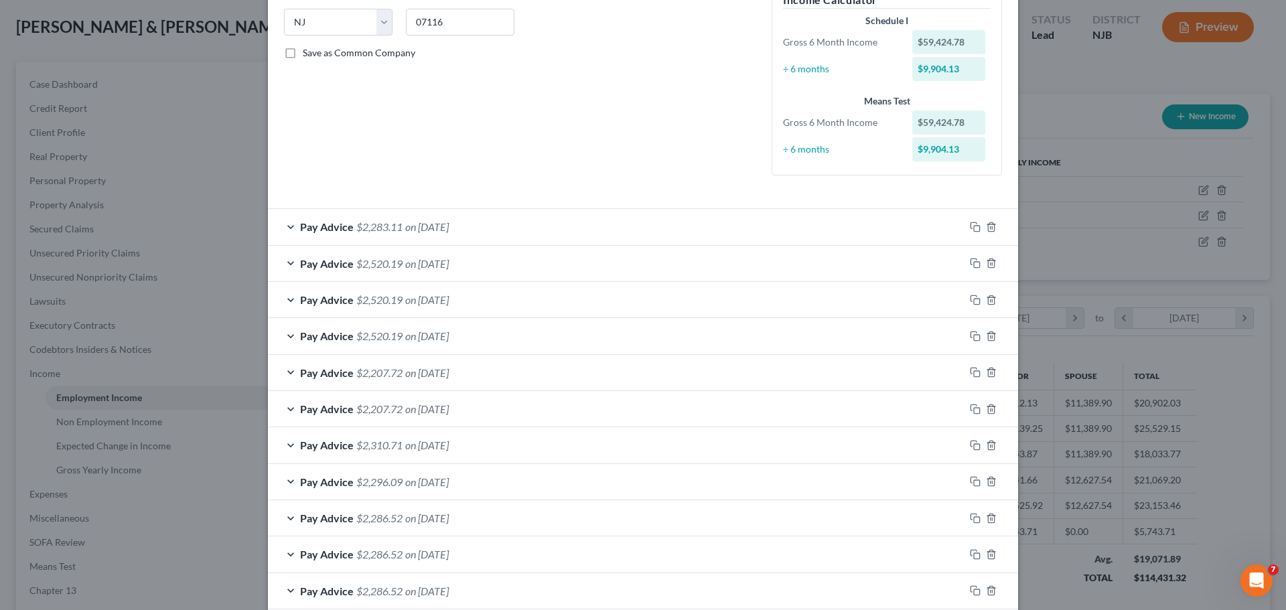
click at [502, 261] on div "Pay Advice $2,520.19 on [DATE]" at bounding box center [616, 264] width 697 height 36
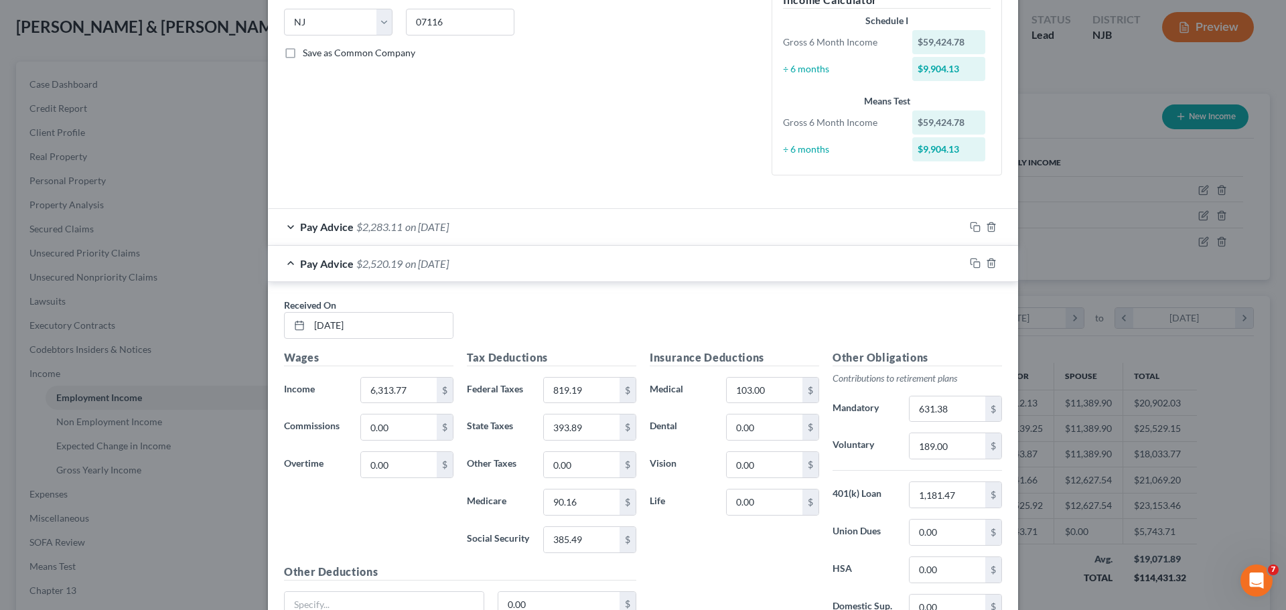
scroll to position [67, 0]
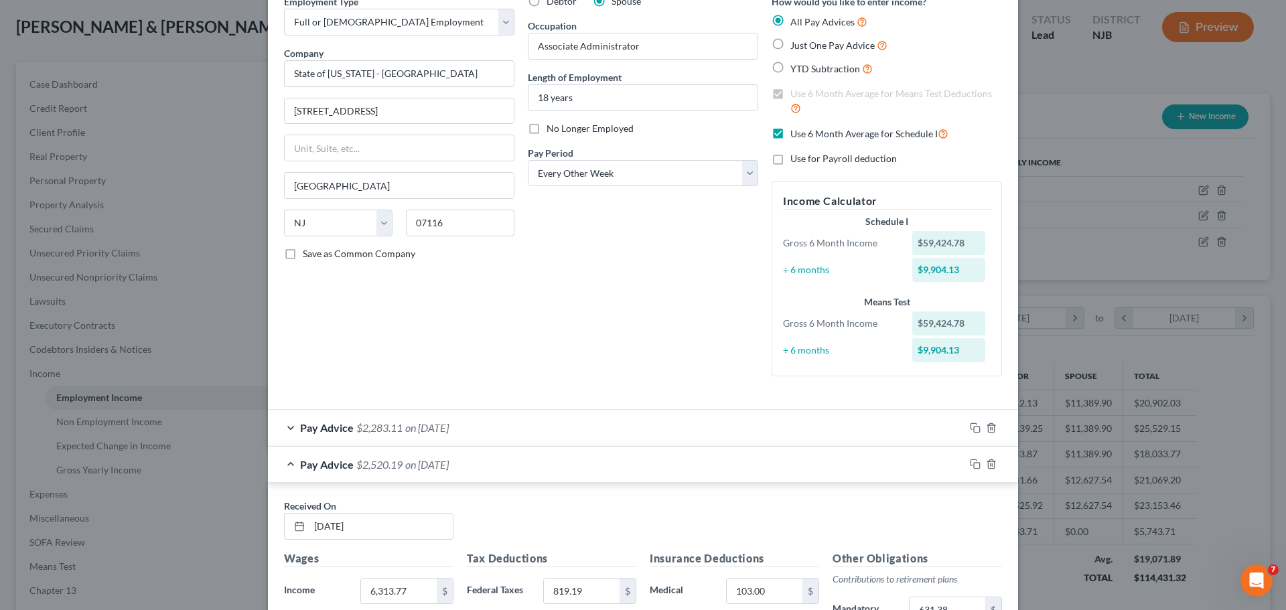
click at [790, 136] on label "Use 6 Month Average for Schedule I" at bounding box center [869, 133] width 158 height 15
click at [796, 135] on input "Use 6 Month Average for Schedule I" at bounding box center [800, 130] width 9 height 9
checkbox input "false"
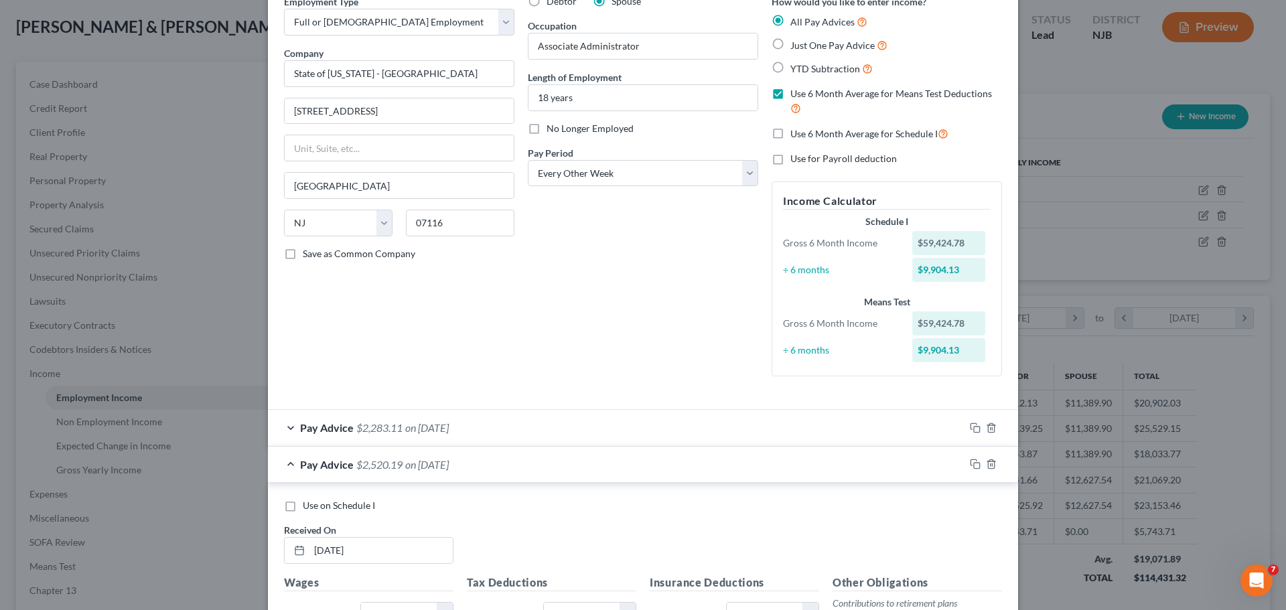
click at [303, 502] on label "Use on Schedule I" at bounding box center [339, 505] width 72 height 13
click at [308, 502] on input "Use on Schedule I" at bounding box center [312, 503] width 9 height 9
checkbox input "true"
click at [613, 473] on div "Pay Advice $2,520.19 on [DATE] - Use on Schedule I" at bounding box center [616, 465] width 697 height 36
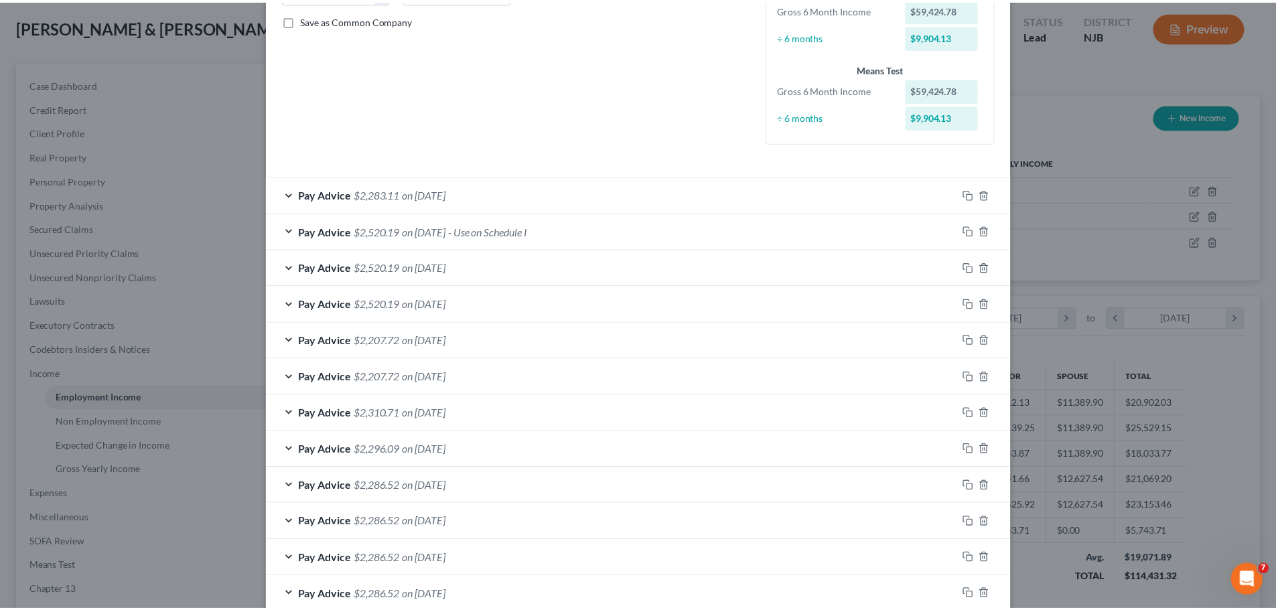
scroll to position [377, 0]
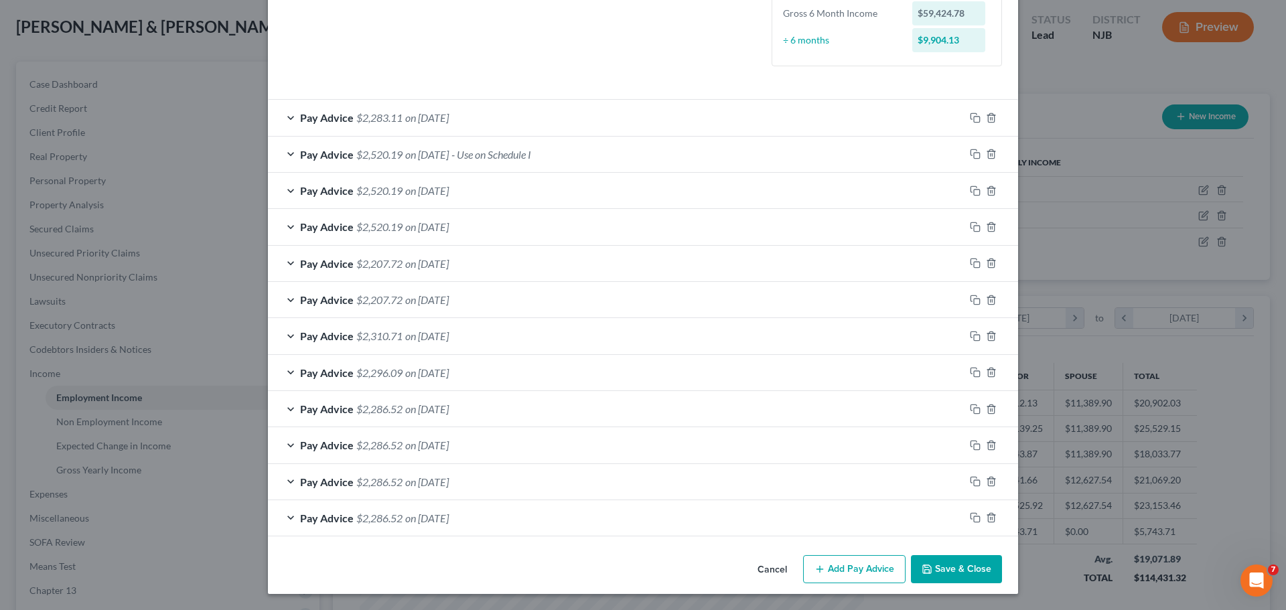
click at [799, 506] on button "Save & Close" at bounding box center [956, 569] width 91 height 28
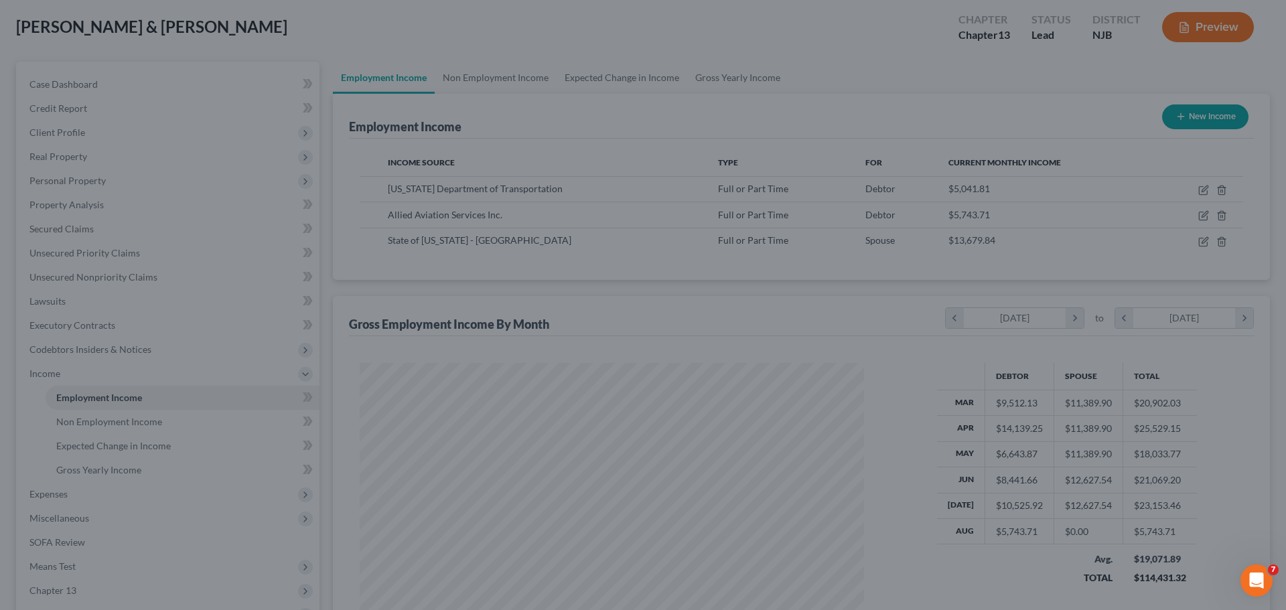
scroll to position [669639, 669362]
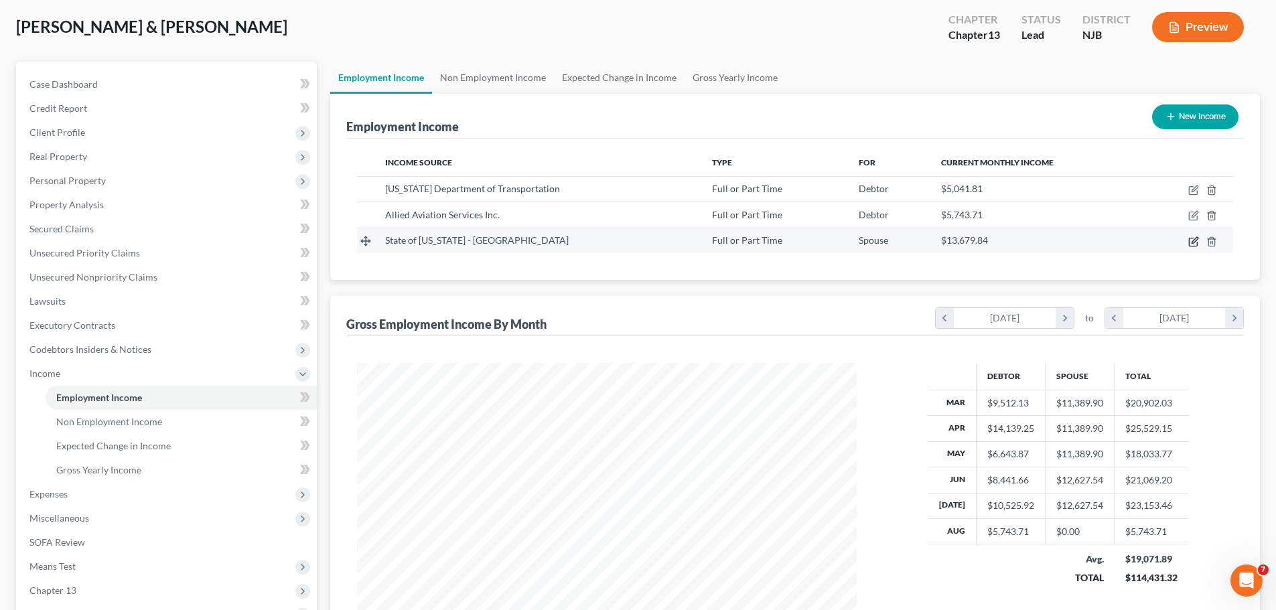
click at [799, 243] on icon "button" at bounding box center [1193, 241] width 11 height 11
select select "0"
select select "33"
select select "2"
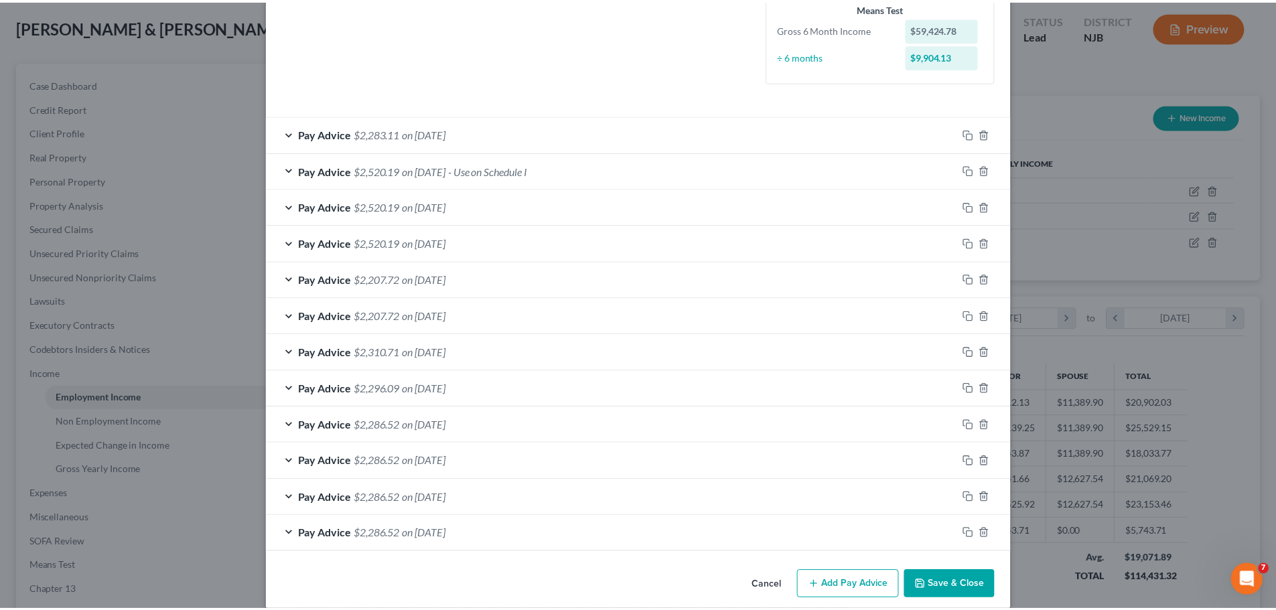
scroll to position [380, 0]
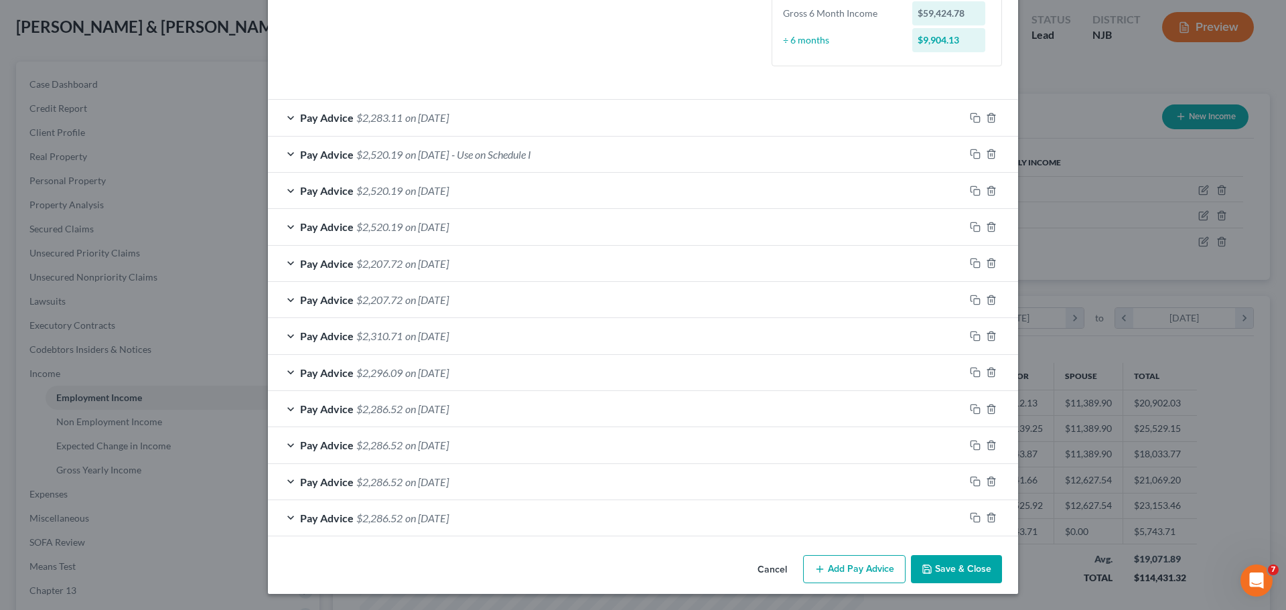
click at [799, 506] on button "Save & Close" at bounding box center [956, 569] width 91 height 28
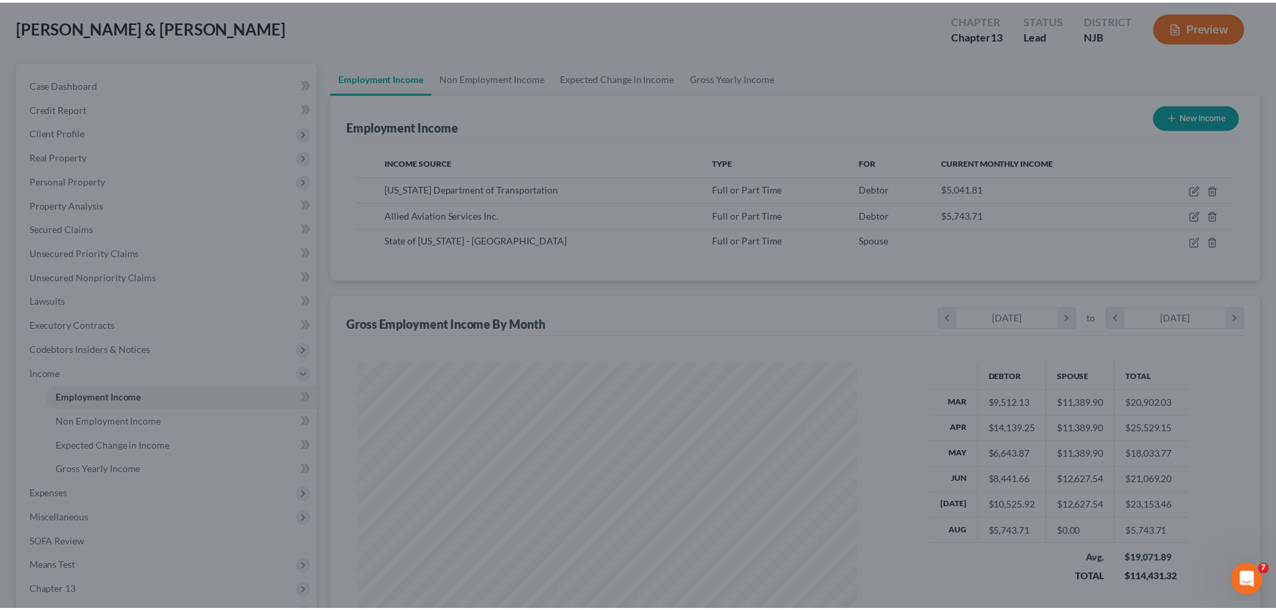
scroll to position [669639, 669362]
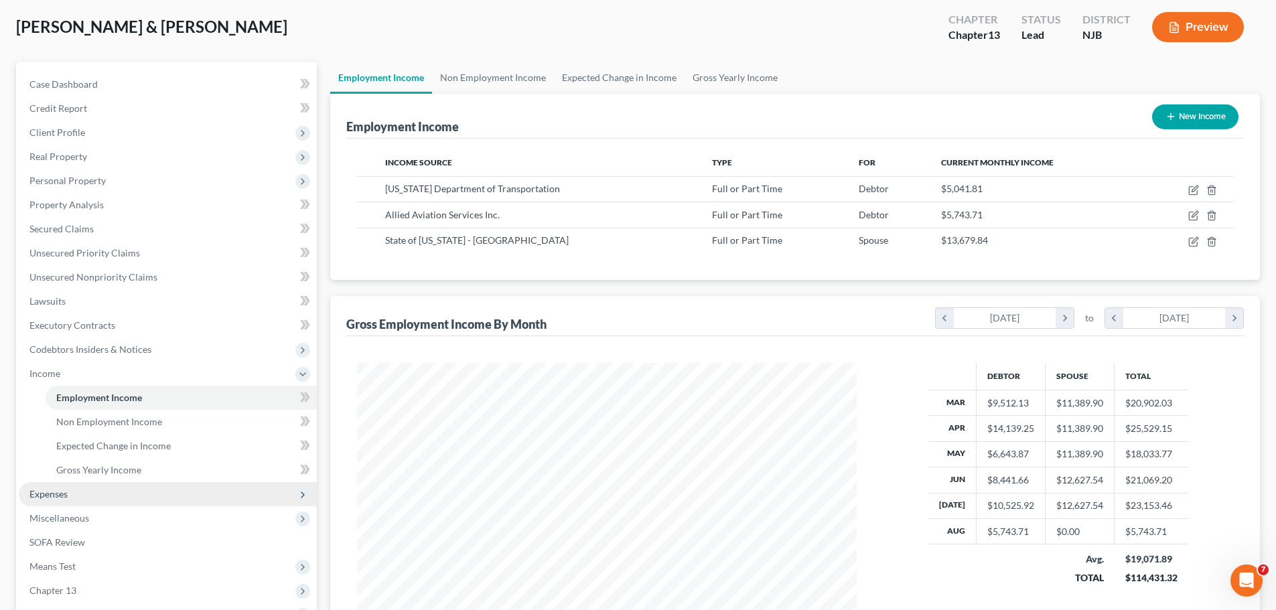
click at [50, 495] on span "Expenses" at bounding box center [48, 493] width 38 height 11
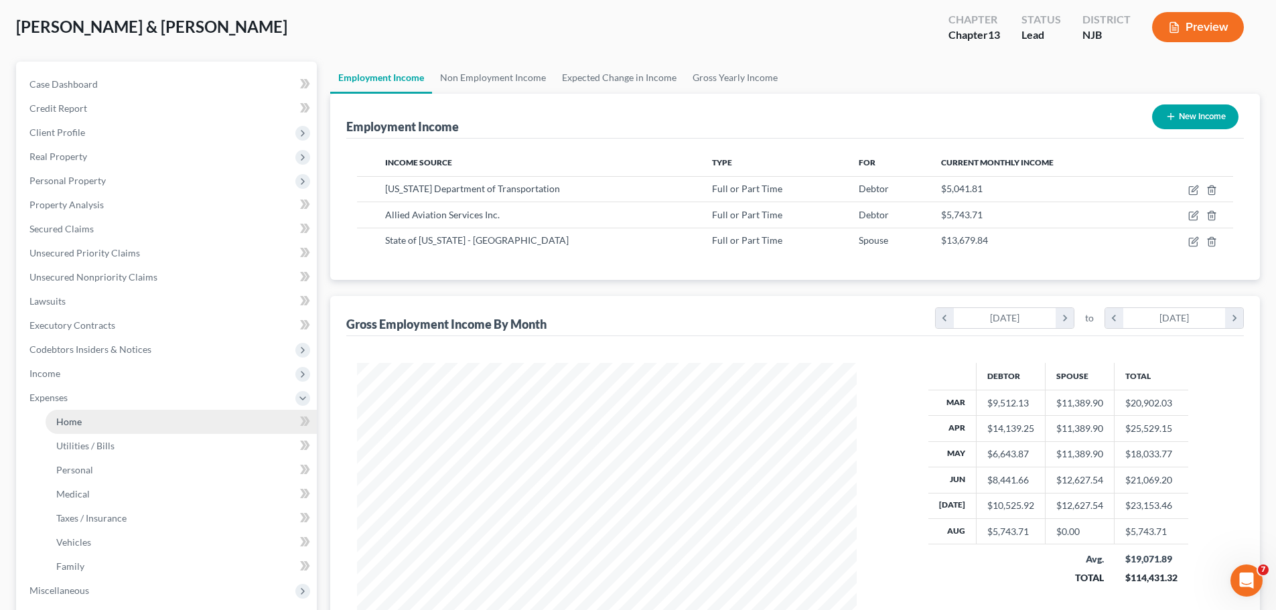
click at [70, 424] on span "Home" at bounding box center [68, 421] width 25 height 11
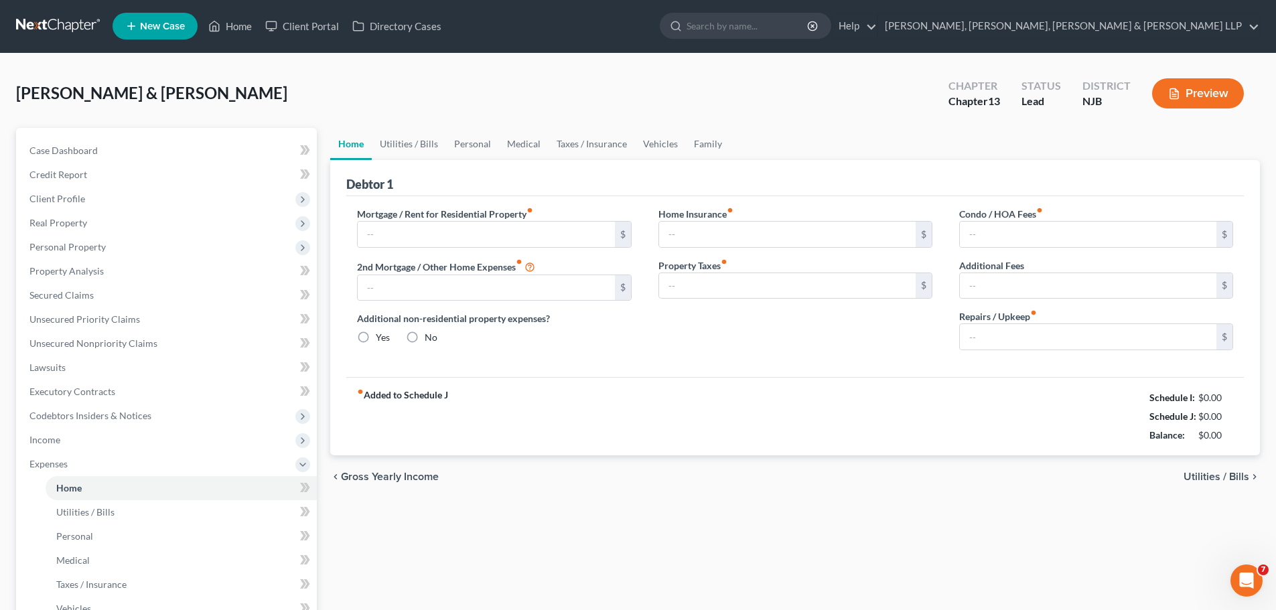
type input "2,282.87"
type input "0.00"
radio input "true"
type input "0.00"
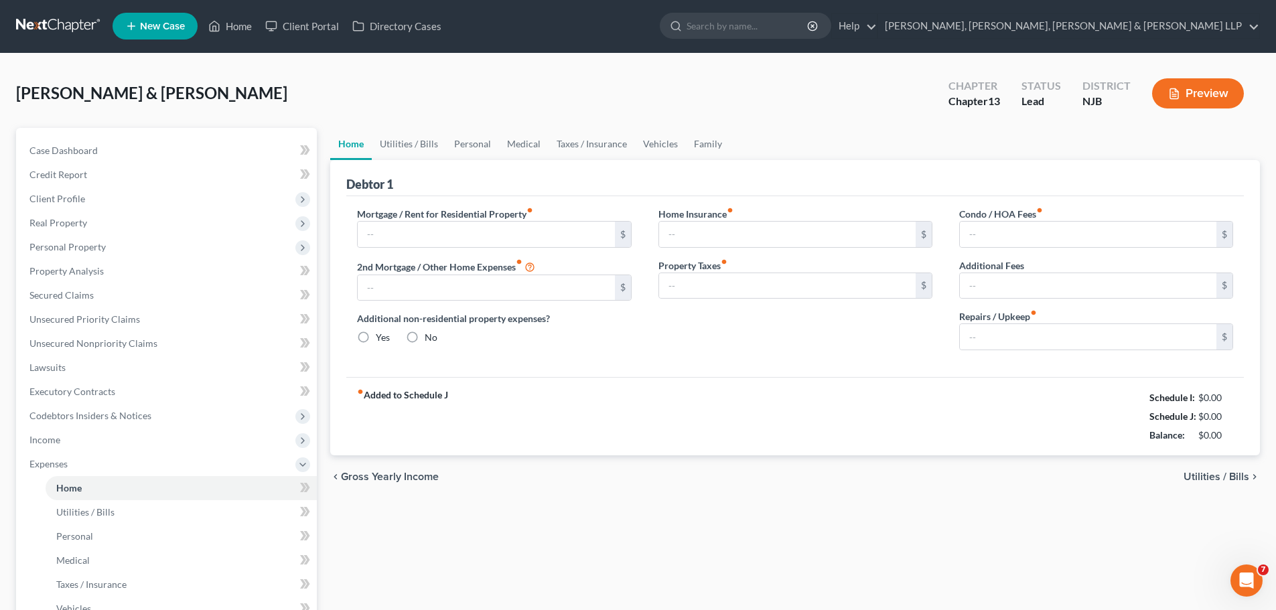
type input "0.00"
type input "416.66"
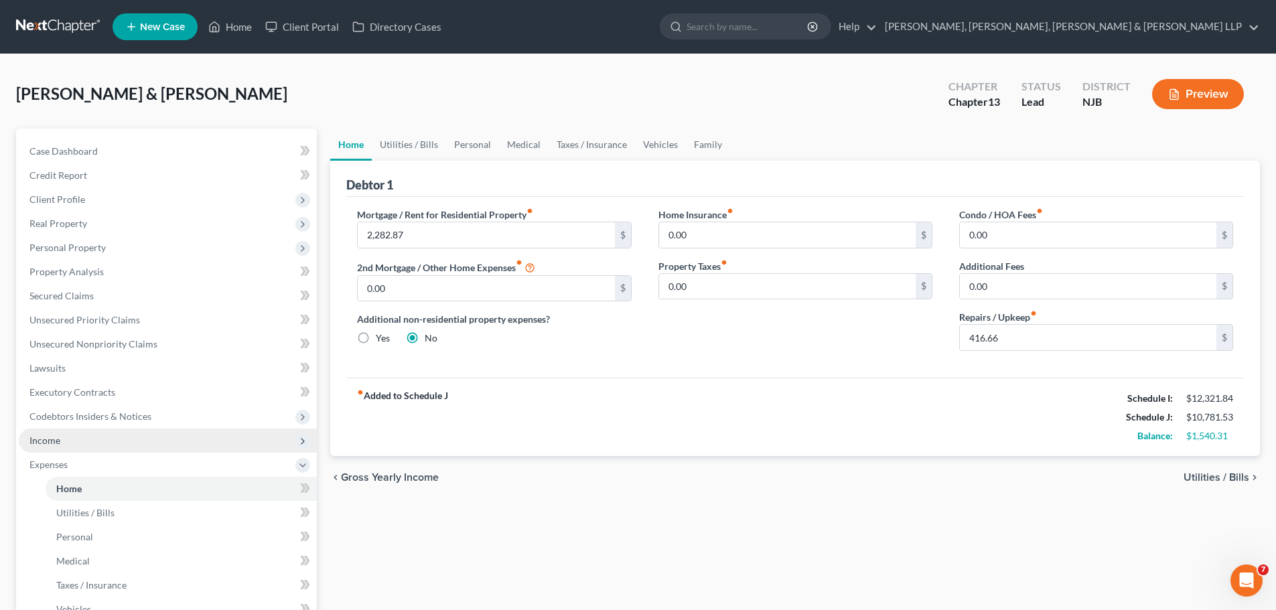
click at [69, 445] on span "Income" at bounding box center [168, 441] width 298 height 24
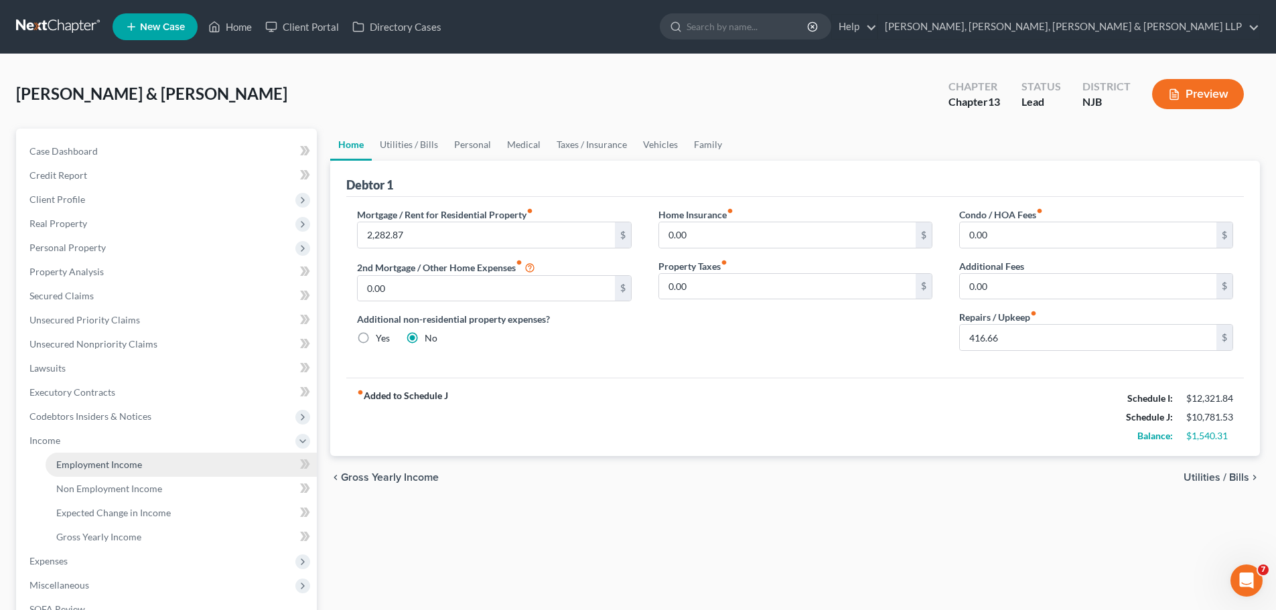
click at [68, 462] on span "Employment Income" at bounding box center [99, 464] width 86 height 11
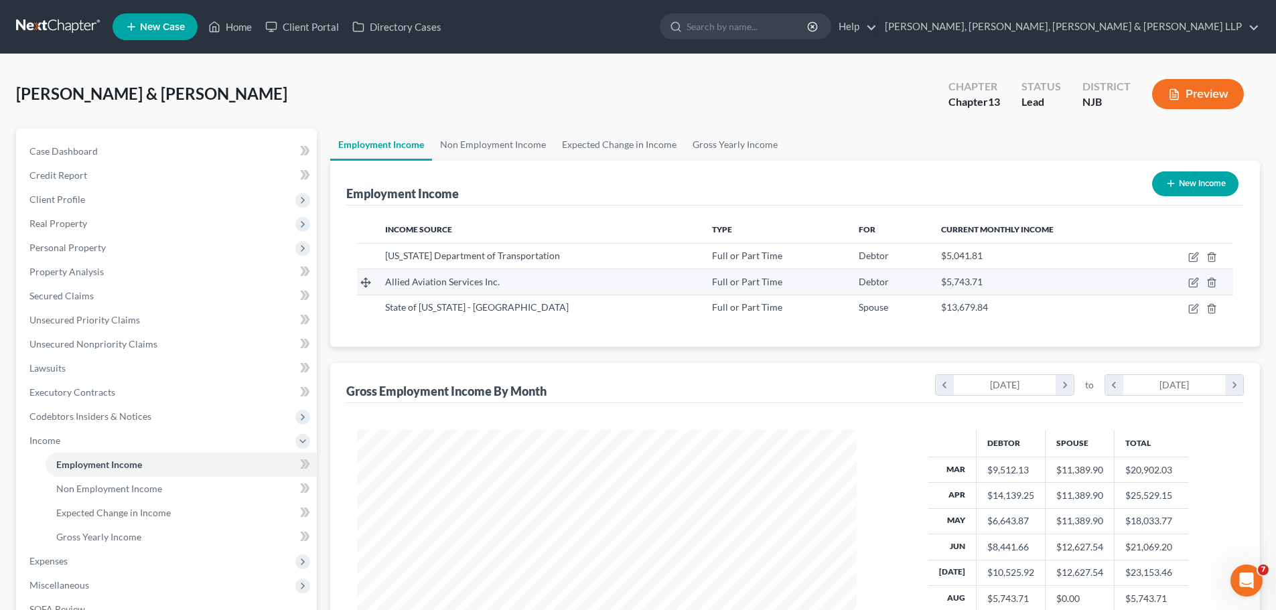
scroll to position [250, 527]
click at [635, 76] on div "[PERSON_NAME] & Atia Upgraded Chapter Chapter 13 Status [GEOGRAPHIC_DATA] [GEOG…" at bounding box center [638, 99] width 1244 height 58
click at [236, 29] on link "Home" at bounding box center [230, 27] width 57 height 24
